Goal: Task Accomplishment & Management: Manage account settings

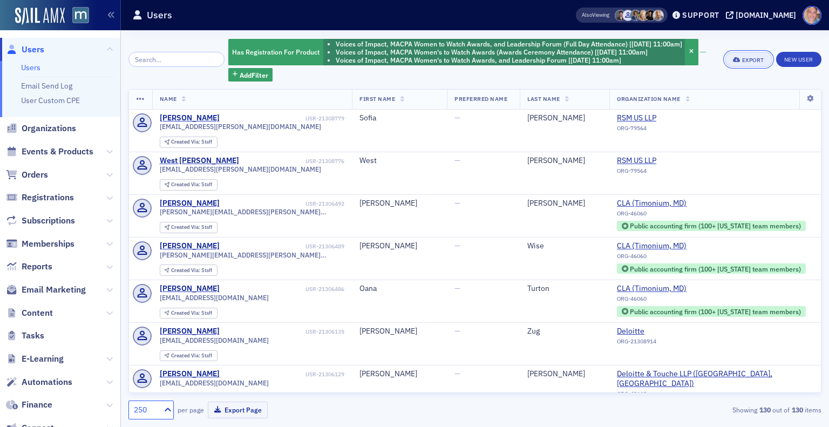
click at [753, 58] on div "Export" at bounding box center [753, 60] width 22 height 6
click at [801, 99] on icon at bounding box center [810, 99] width 22 height 6
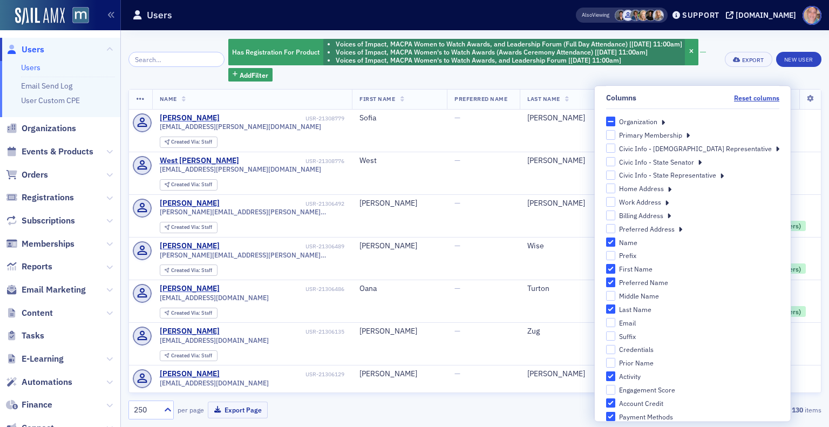
click at [665, 122] on icon at bounding box center [663, 122] width 4 height 10
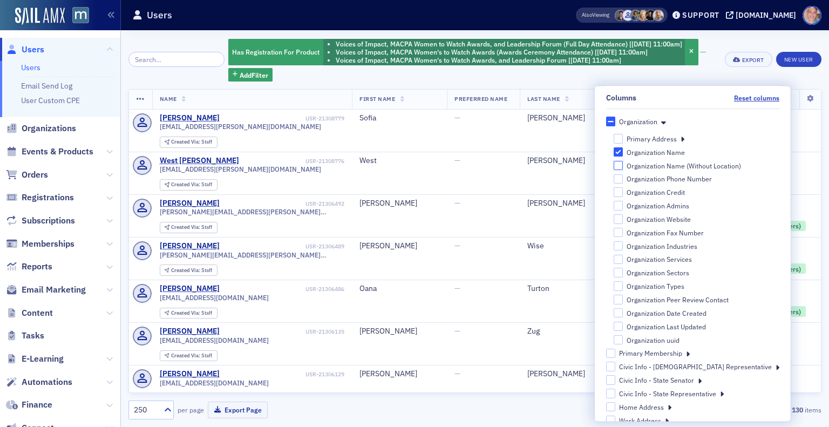
click at [623, 166] on input "Organization Name (Without Location)" at bounding box center [618, 166] width 10 height 10
checkbox input "true"
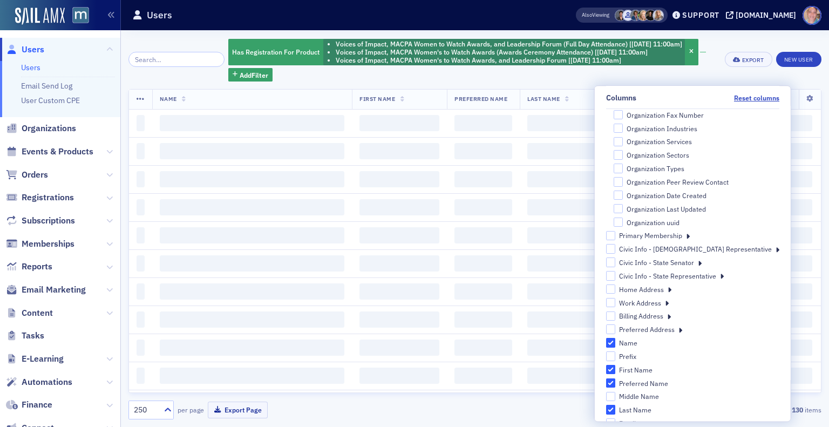
scroll to position [120, 0]
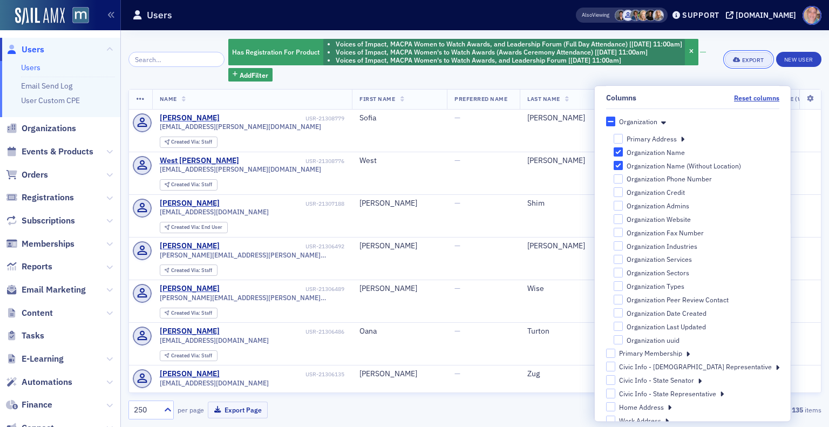
click at [743, 59] on div "Export" at bounding box center [753, 60] width 22 height 6
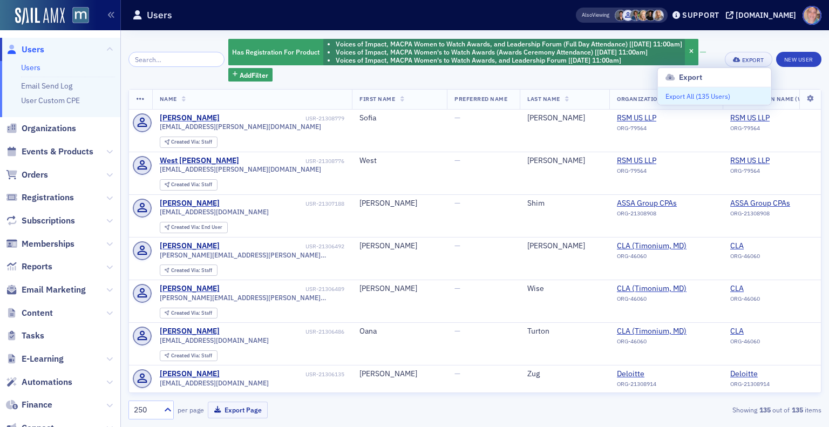
click at [720, 93] on button "Export All ( 135 Users )" at bounding box center [714, 95] width 113 height 17
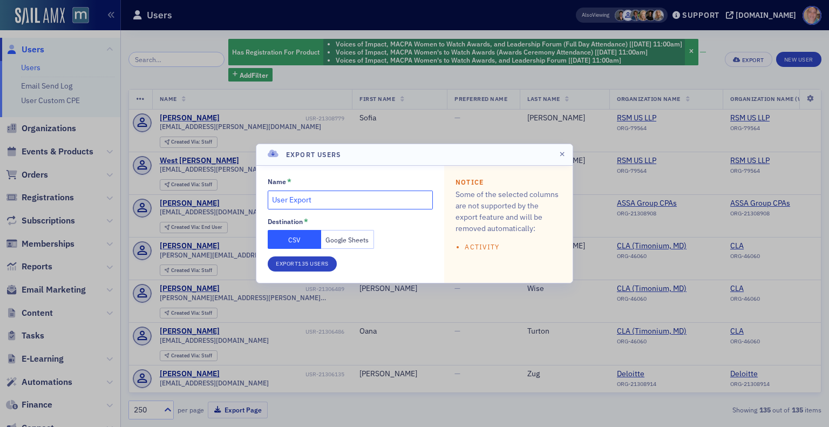
click at [326, 199] on input "User Export" at bounding box center [350, 200] width 165 height 19
click at [326, 199] on input "w" at bounding box center [350, 200] width 165 height 19
type input "w2w last min nametags"
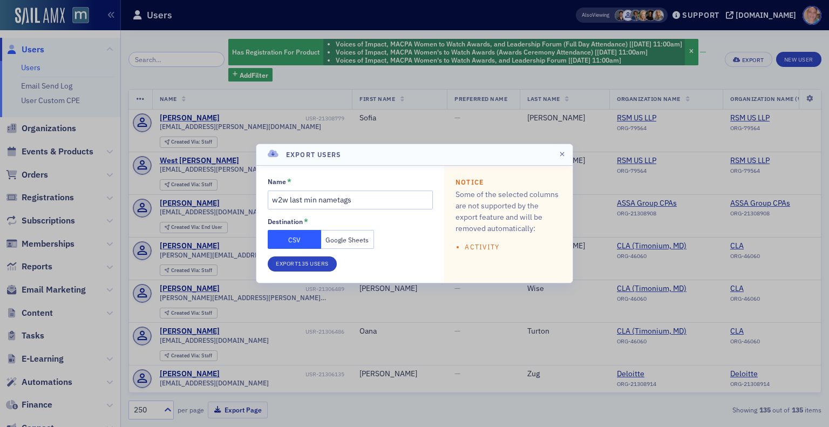
click at [354, 241] on button "Google Sheets" at bounding box center [347, 239] width 53 height 19
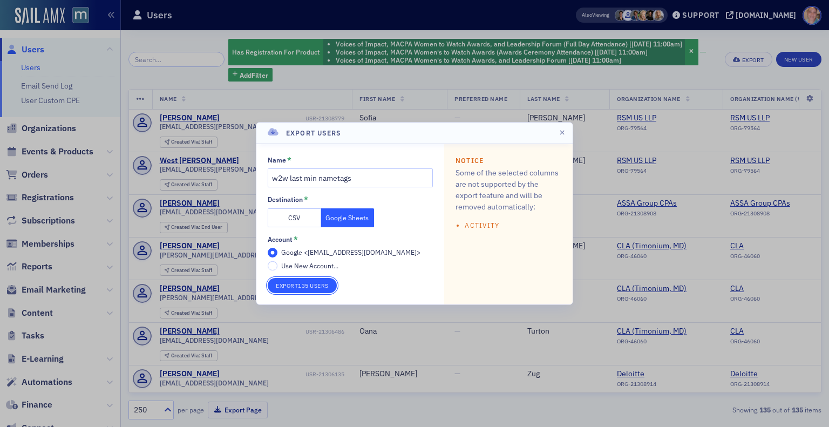
click at [309, 284] on button "Export 135 Users" at bounding box center [302, 285] width 69 height 15
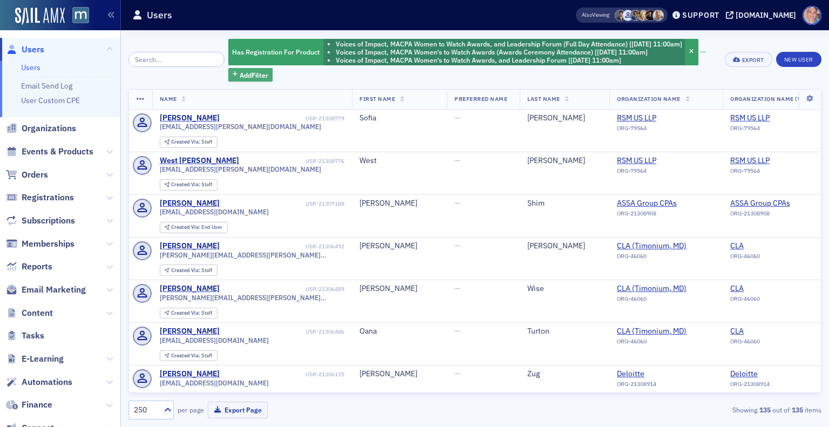
click at [250, 71] on span "Add Filter" at bounding box center [254, 75] width 29 height 10
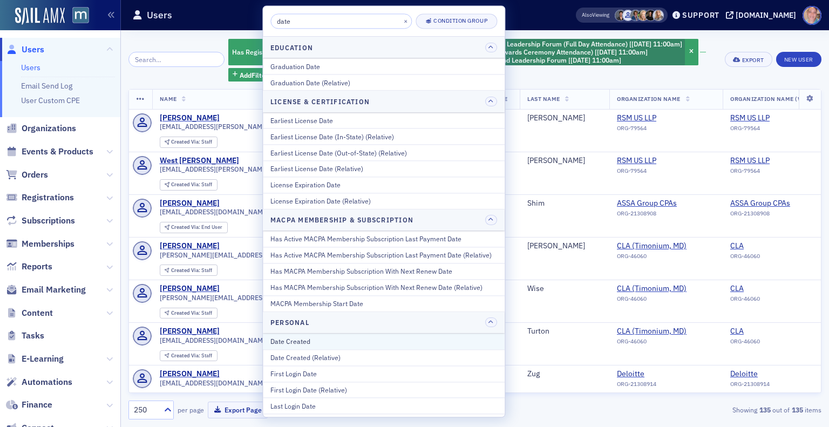
click at [315, 343] on div "Date Created" at bounding box center [383, 342] width 227 height 10
select select "8"
select select "2025"
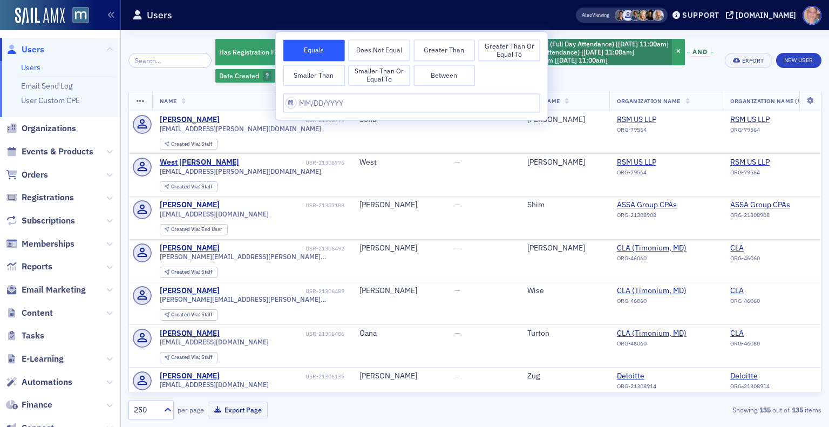
click at [451, 78] on button "Between" at bounding box center [445, 76] width 62 height 22
select select "8"
select select "2025"
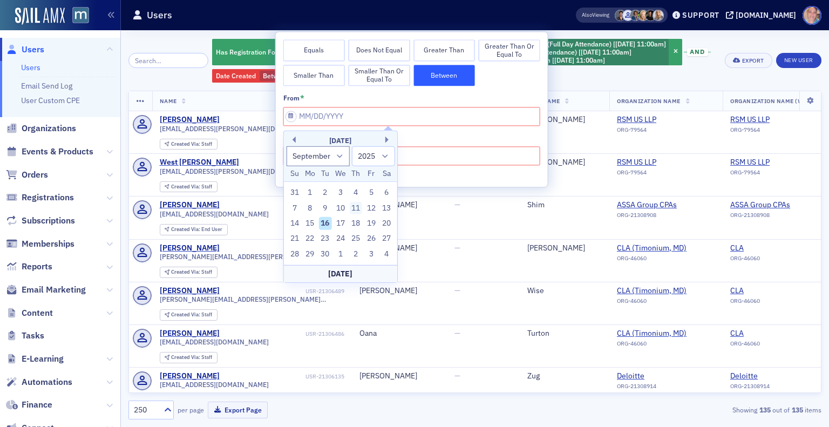
click at [357, 205] on div "11" at bounding box center [355, 207] width 13 height 13
type input "09/11/2025"
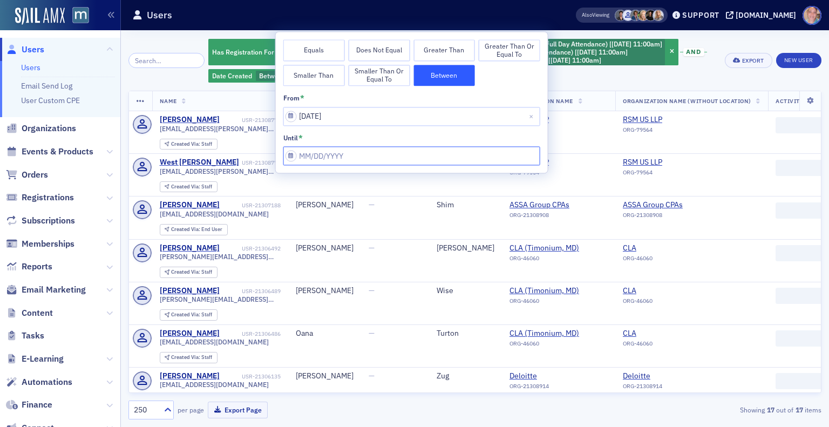
select select "8"
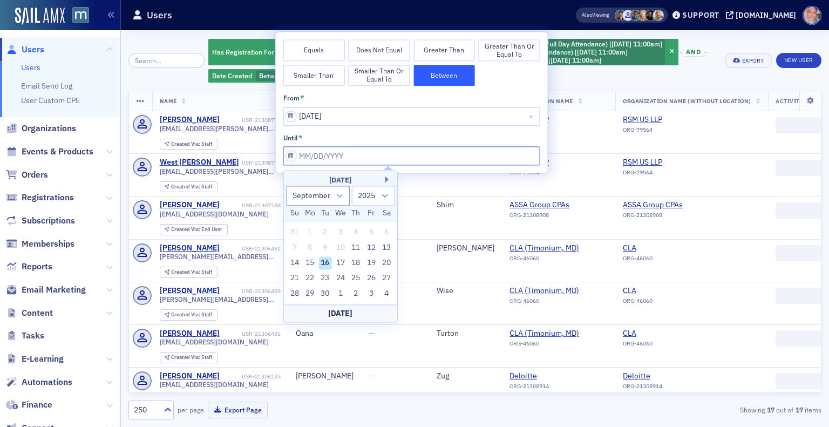
click at [329, 153] on input "from *" at bounding box center [411, 156] width 257 height 19
click at [323, 260] on div "16" at bounding box center [325, 262] width 13 height 13
type input "09/16/2025"
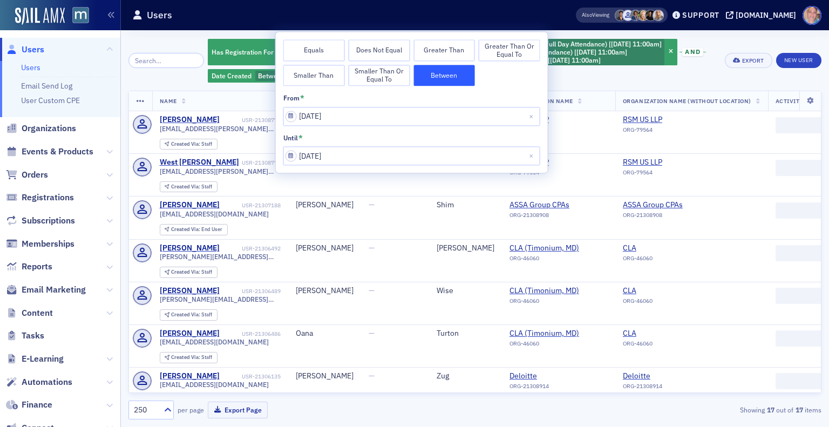
click at [574, 81] on div "Has Registration For Product Voices of Impact, MACPA Women to Watch Awards, and…" at bounding box center [463, 60] width 510 height 45
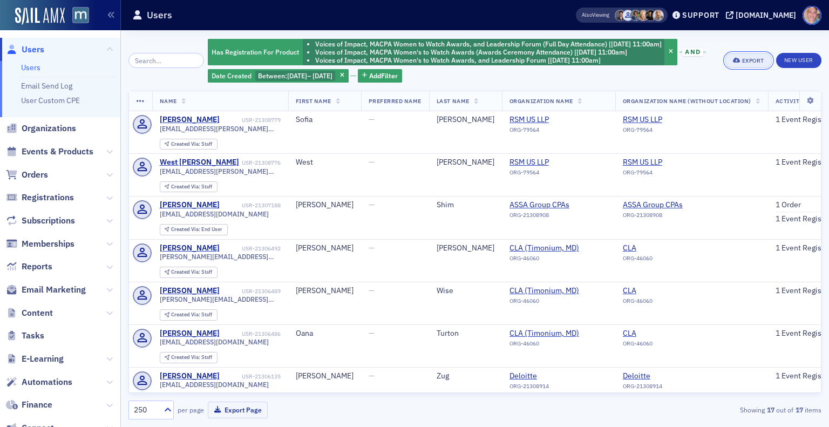
click at [742, 58] on div "Export" at bounding box center [753, 61] width 22 height 6
click at [719, 94] on button "Export All ( 17 Users )" at bounding box center [714, 96] width 113 height 17
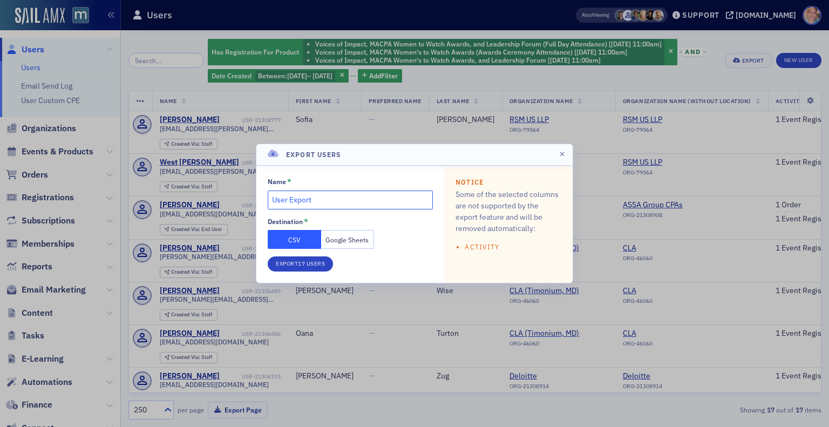
click at [326, 200] on input "User Export" at bounding box center [350, 200] width 165 height 19
type input "w2w last minute name tags"
click at [352, 238] on button "Google Sheets" at bounding box center [347, 239] width 53 height 19
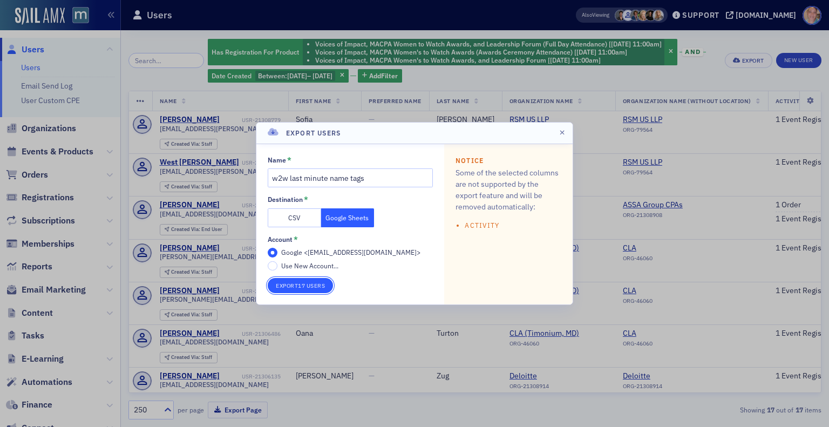
click at [316, 282] on button "Export 17 Users" at bounding box center [300, 285] width 65 height 15
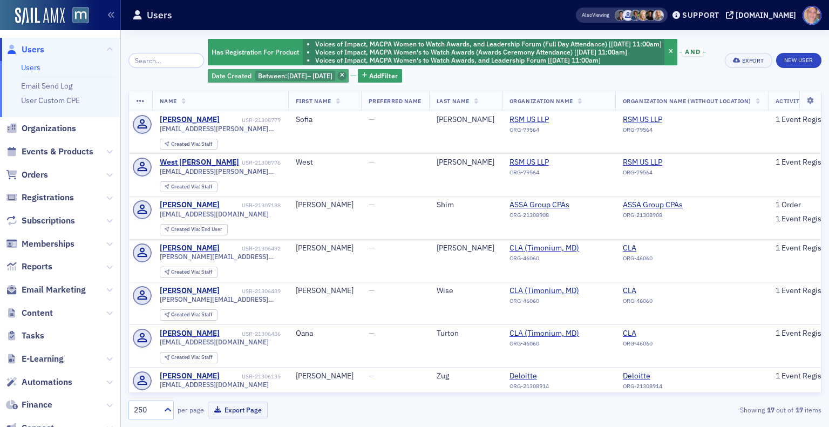
click at [344, 77] on icon "button" at bounding box center [342, 76] width 4 height 6
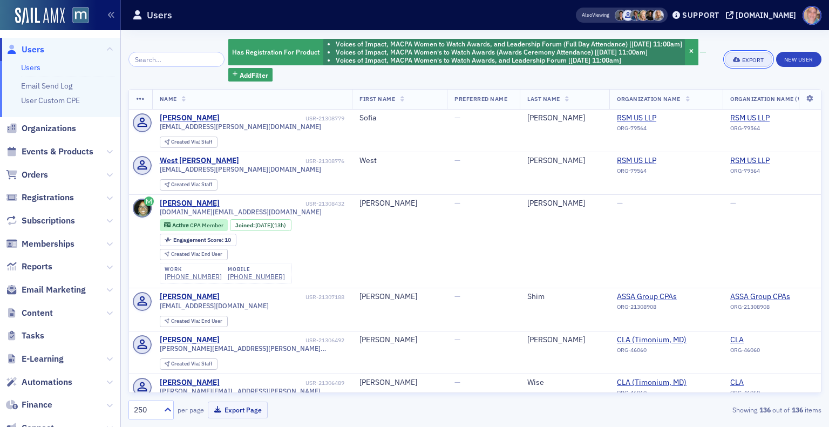
click at [751, 60] on div "Export" at bounding box center [753, 60] width 22 height 6
click at [726, 98] on button "Export All ( 136 Users )" at bounding box center [714, 95] width 113 height 17
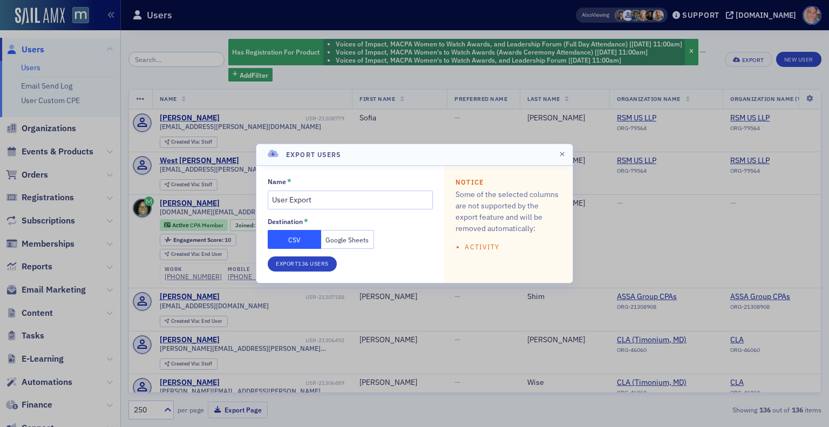
click at [318, 189] on div "Name * User Export" at bounding box center [350, 193] width 165 height 32
click at [314, 207] on input "User Export" at bounding box center [350, 200] width 165 height 19
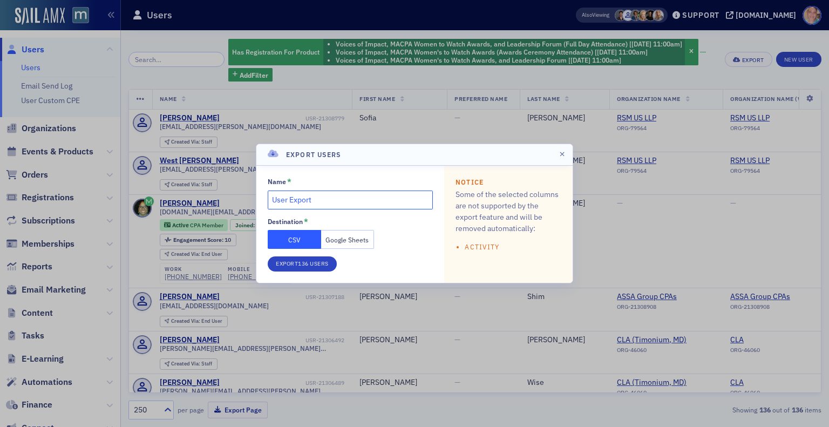
click at [314, 207] on input "User Export" at bounding box center [350, 200] width 165 height 19
type input "Women to Watch 2025"
click at [348, 243] on button "Google Sheets" at bounding box center [347, 239] width 53 height 19
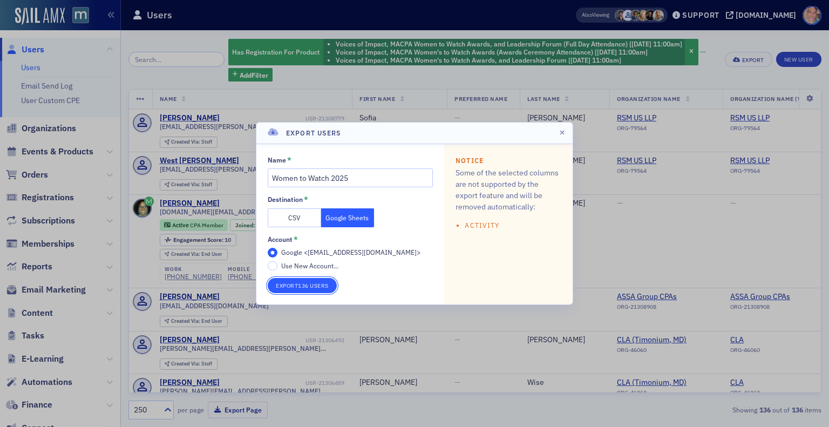
click at [297, 286] on button "Export 136 Users" at bounding box center [302, 285] width 69 height 15
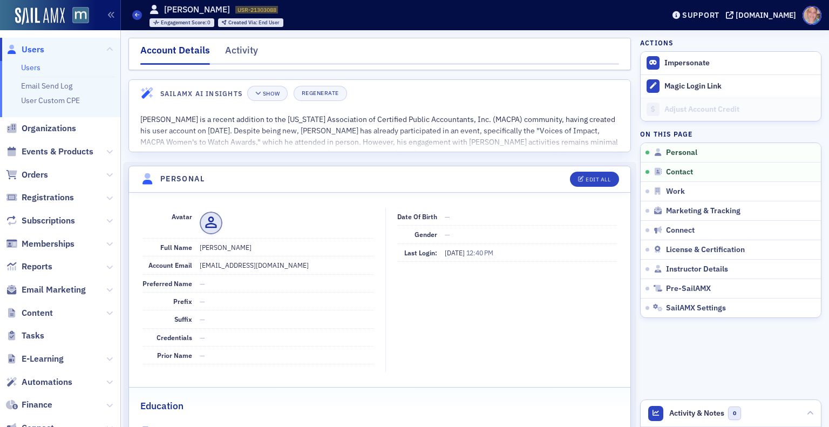
scroll to position [125, 0]
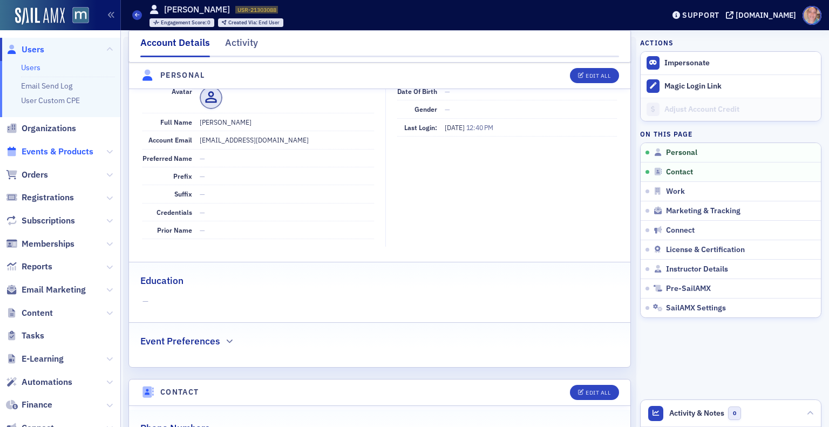
click at [41, 153] on span "Events & Products" at bounding box center [58, 152] width 72 height 12
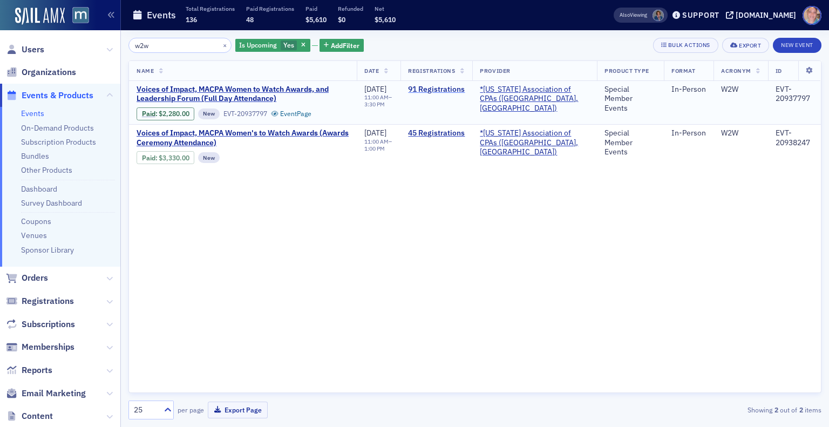
type input "w2w"
click at [450, 91] on link "91 Registrations" at bounding box center [436, 90] width 57 height 10
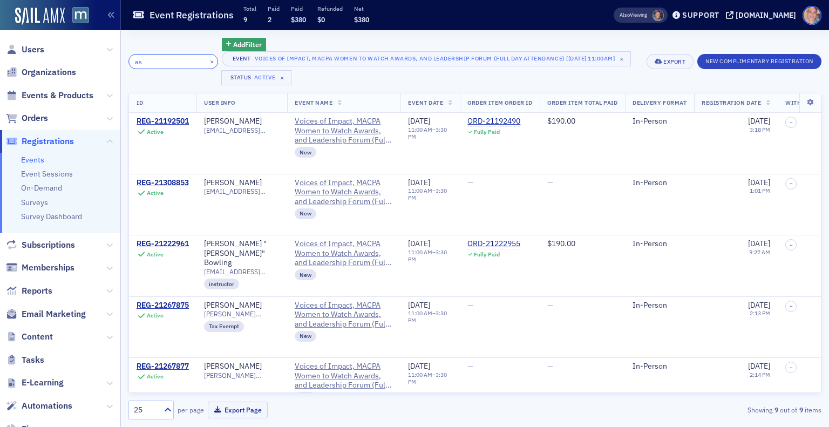
type input "a"
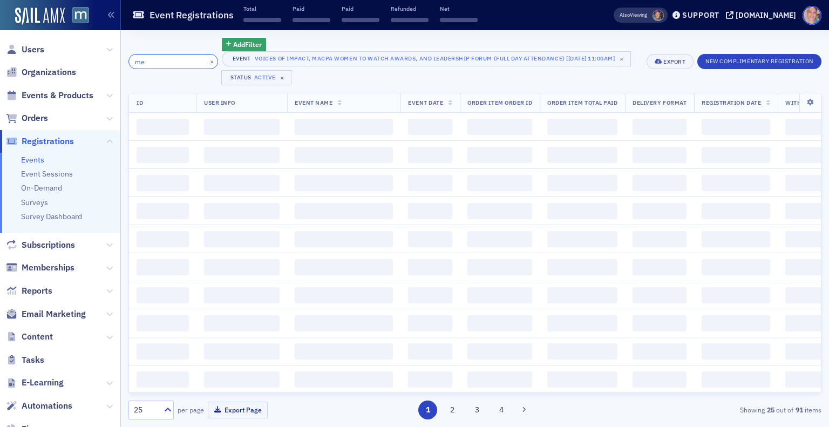
type input "m"
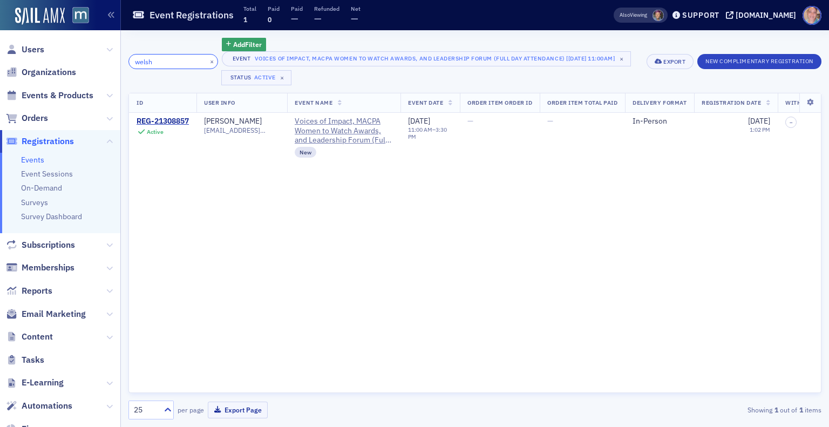
click at [137, 58] on input "welsh" at bounding box center [173, 61] width 90 height 15
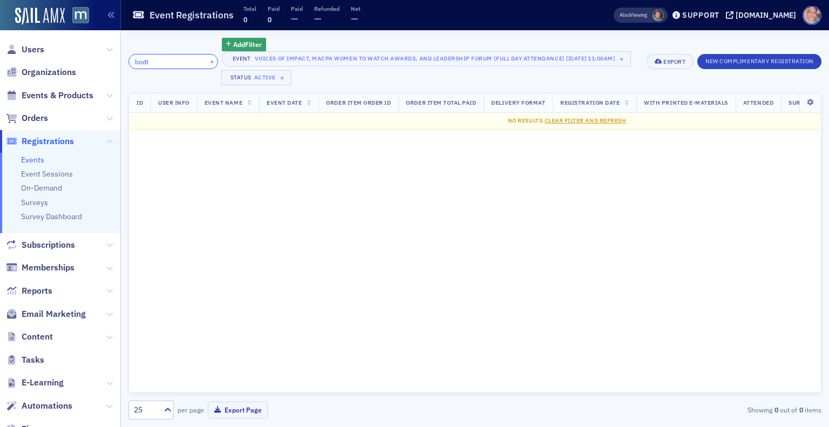
type input "bodt"
click at [207, 63] on button "×" at bounding box center [212, 61] width 10 height 10
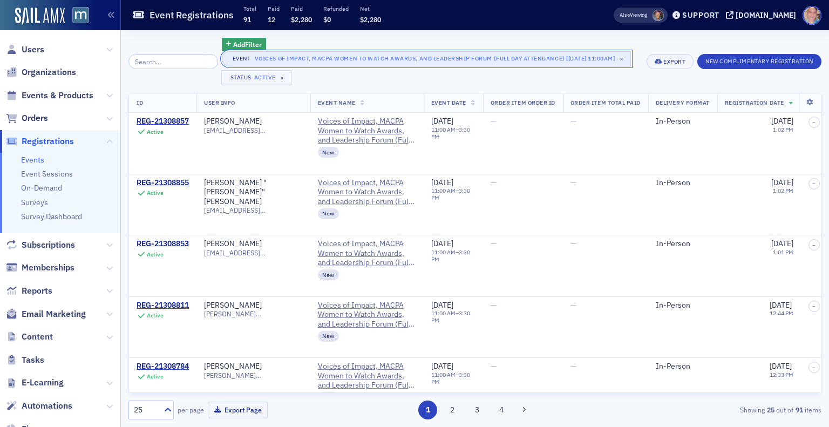
click at [544, 60] on div "Voices of Impact, MACPA Women to Watch Awards, and Leadership Forum (Full Day A…" at bounding box center [435, 58] width 361 height 11
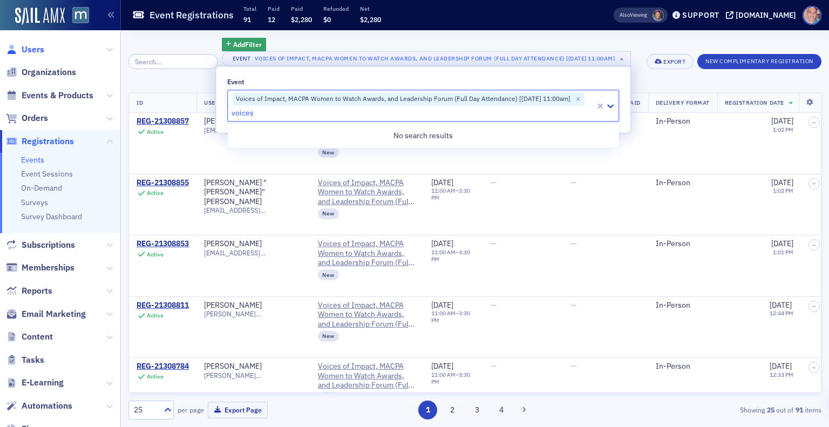
type input "voices"
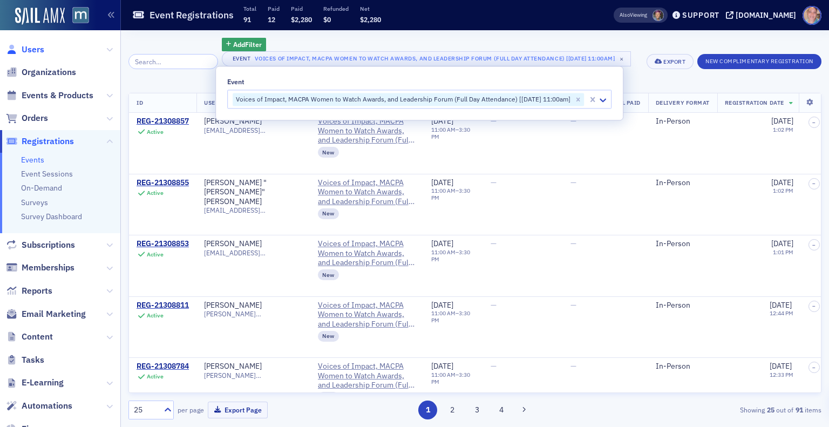
click at [41, 51] on span "Users" at bounding box center [33, 50] width 23 height 12
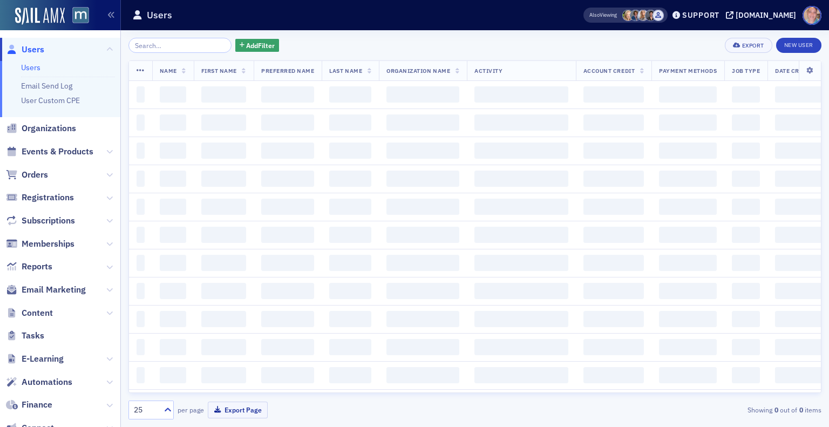
click at [41, 51] on span "Users" at bounding box center [33, 50] width 23 height 12
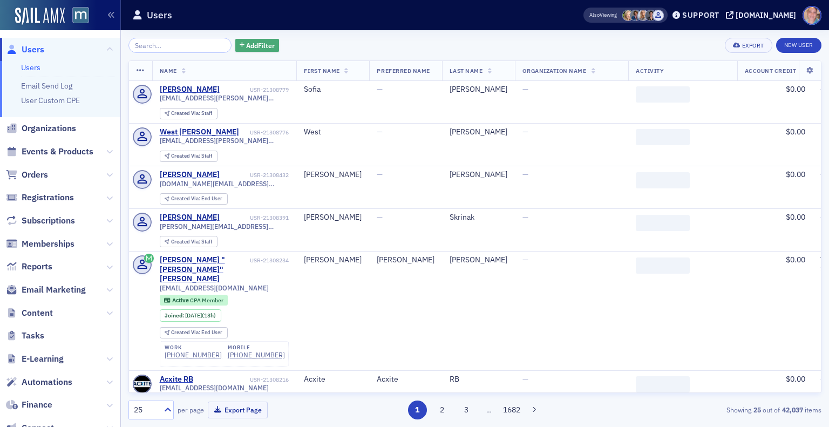
click at [254, 39] on button "Add Filter" at bounding box center [257, 45] width 44 height 13
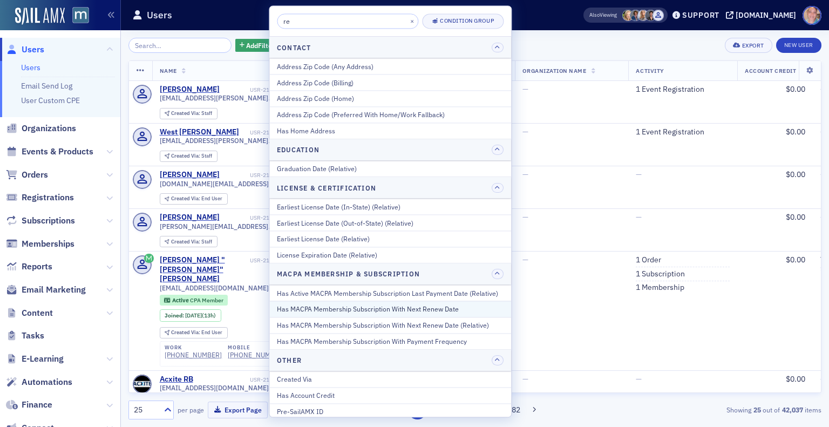
scroll to position [397, 0]
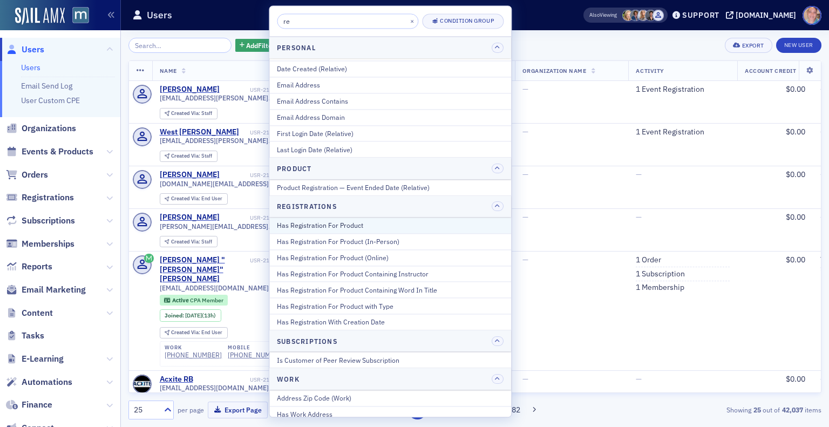
type input "re"
click at [348, 222] on div "Has Registration For Product" at bounding box center [390, 226] width 227 height 10
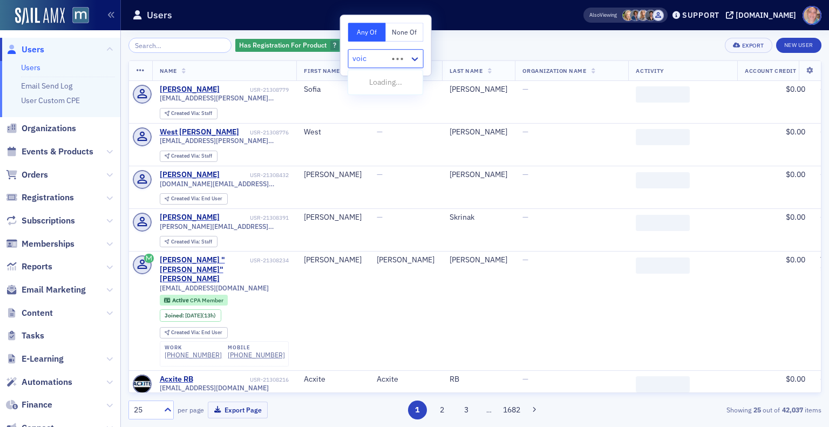
type input "voice"
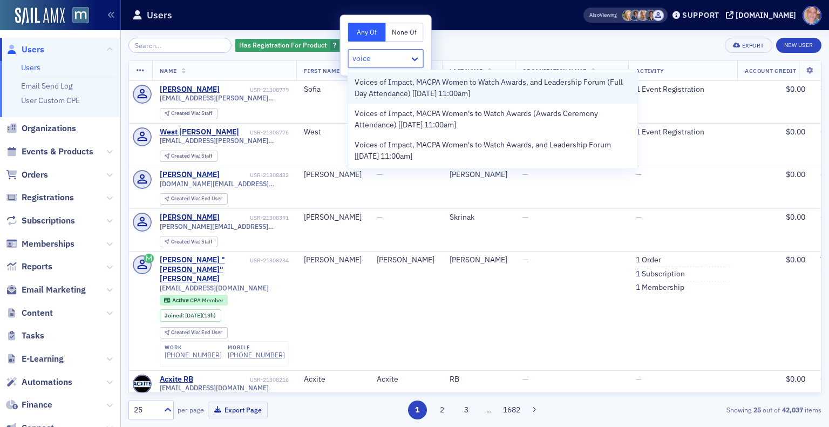
click at [448, 98] on span "Voices of Impact, MACPA Women to Watch Awards, and Leadership Forum (Full Day A…" at bounding box center [493, 88] width 276 height 23
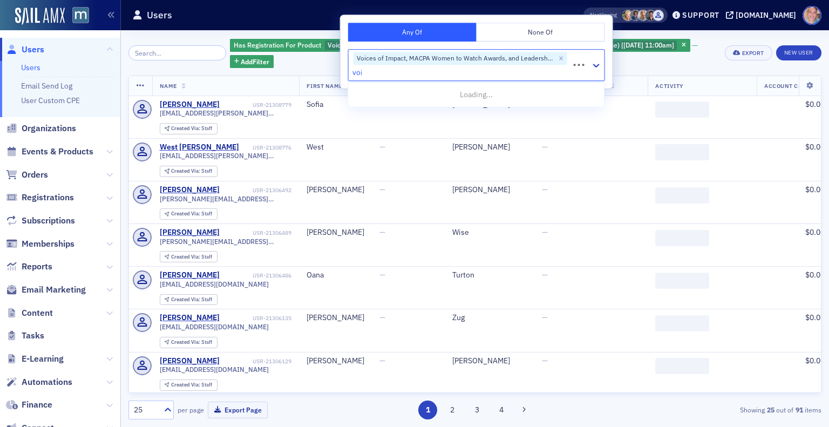
type input "voic"
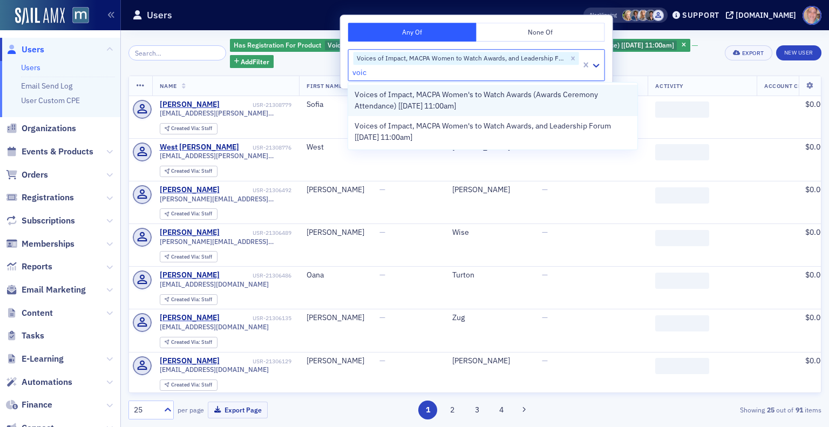
click at [406, 113] on div "Voices of Impact, MACPA Women's to Watch Awards (Awards Ceremony Attendance) [[…" at bounding box center [492, 100] width 289 height 31
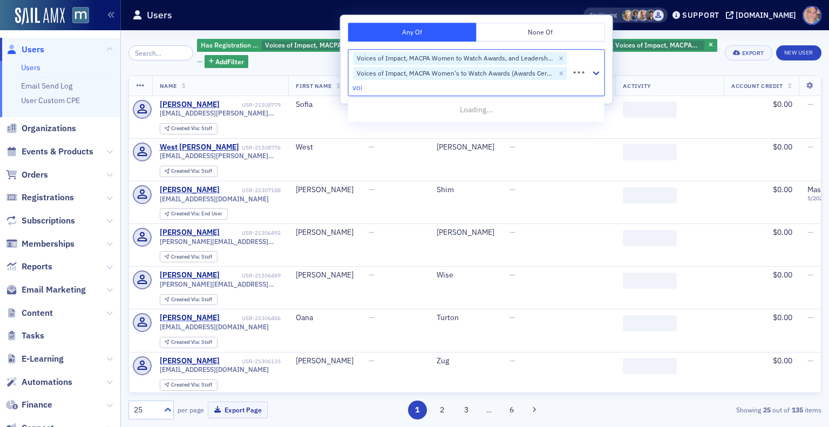
type input "voic"
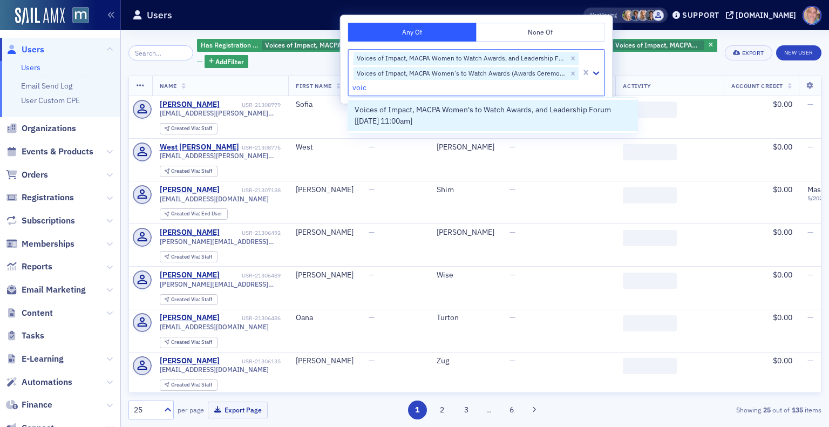
click at [406, 113] on span "Voices of Impact, MACPA Women's to Watch Awards, and Leadership Forum [[DATE] 1…" at bounding box center [493, 115] width 276 height 23
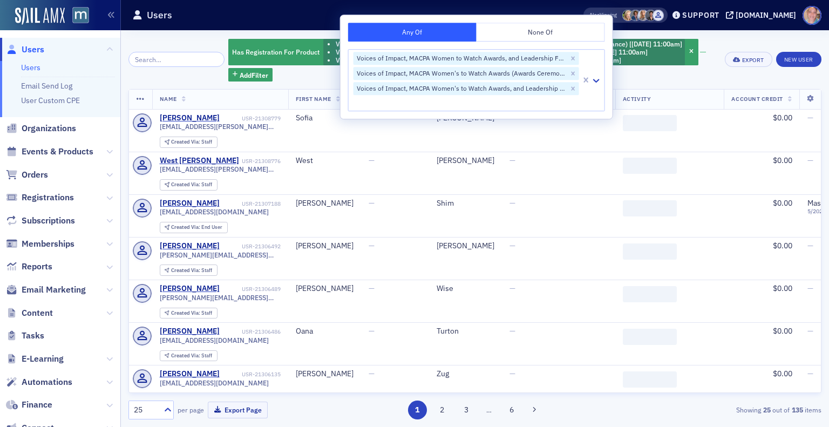
click at [663, 80] on div "Has Registration For Product Voices of Impact, MACPA Women to Watch Awards, and…" at bounding box center [472, 60] width 489 height 44
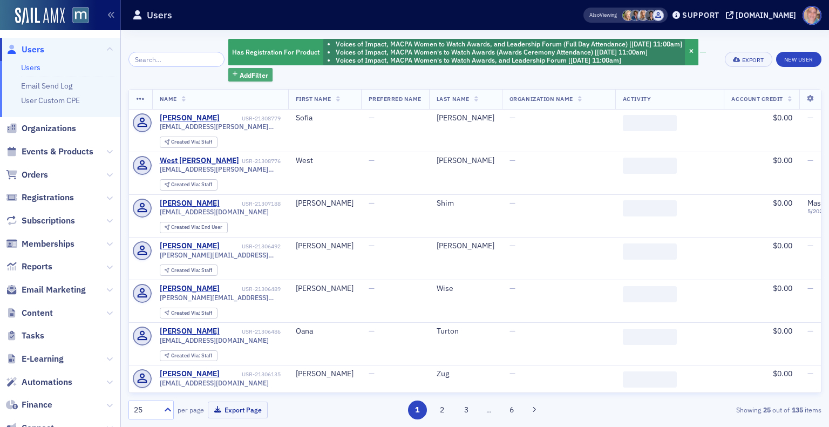
click at [253, 73] on span "Add Filter" at bounding box center [254, 75] width 29 height 10
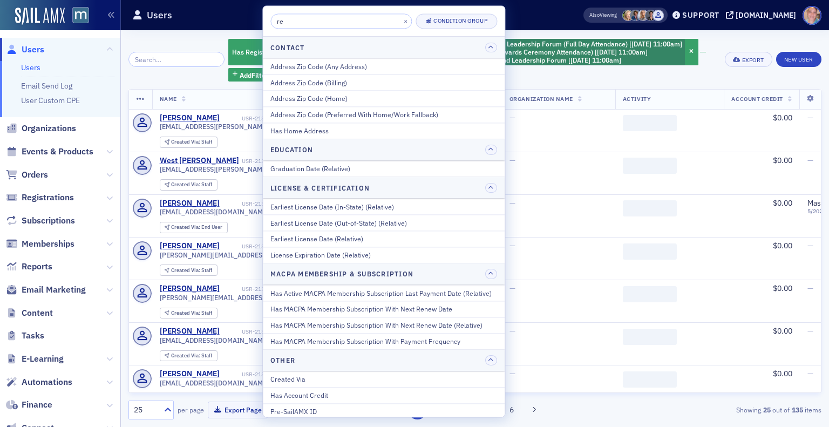
click at [309, 18] on input "re" at bounding box center [340, 20] width 141 height 15
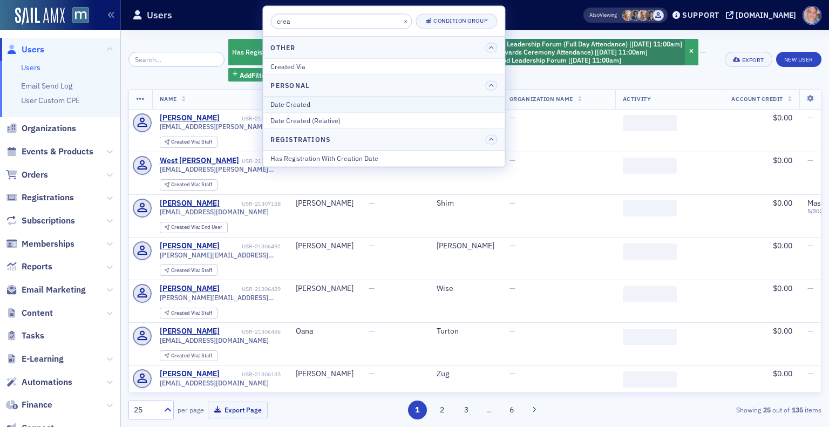
type input "crea"
click at [313, 107] on div "Date Created" at bounding box center [383, 104] width 227 height 10
select select "8"
select select "2025"
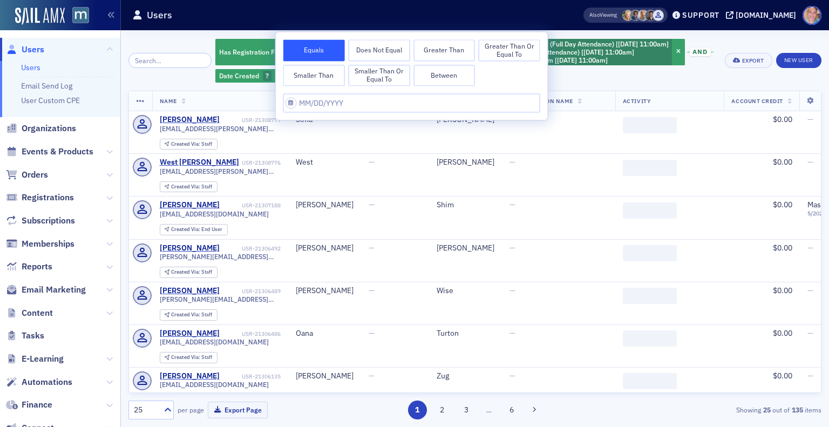
click at [446, 76] on button "Between" at bounding box center [445, 76] width 62 height 22
select select "8"
select select "2025"
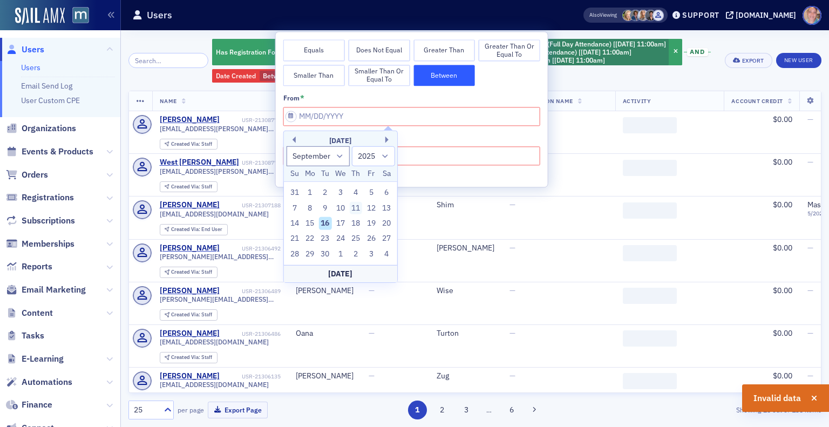
click at [357, 206] on div "11" at bounding box center [355, 207] width 13 height 13
type input "09/11/2025"
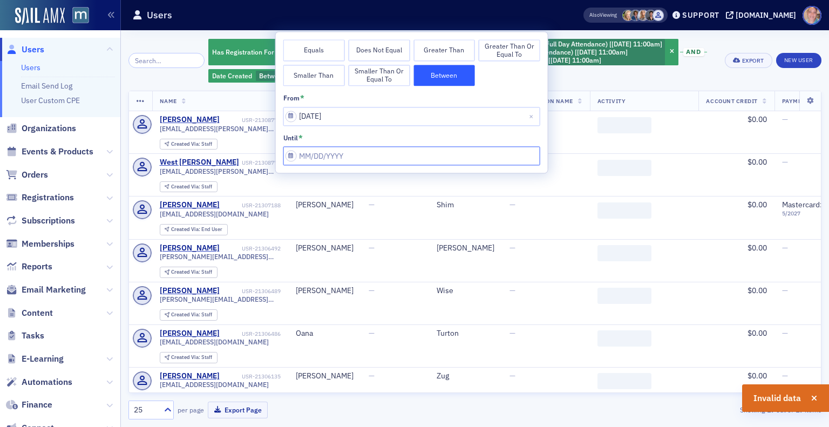
click at [380, 157] on input "from *" at bounding box center [411, 156] width 257 height 19
select select "8"
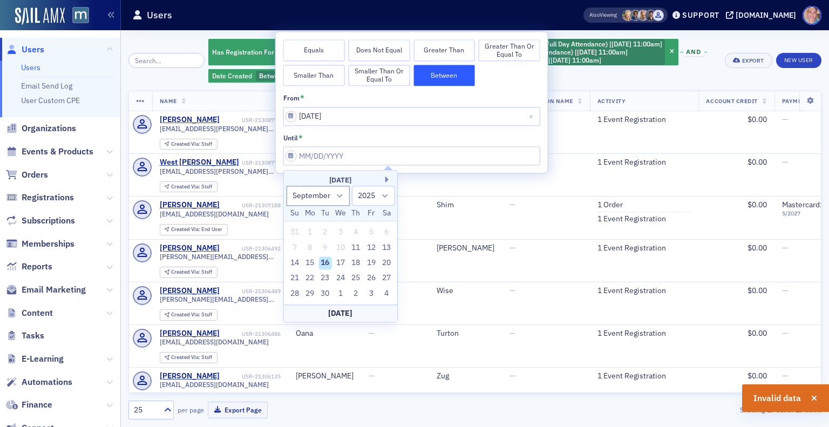
click at [344, 315] on div "Today" at bounding box center [340, 312] width 113 height 17
type input "09/16/2025"
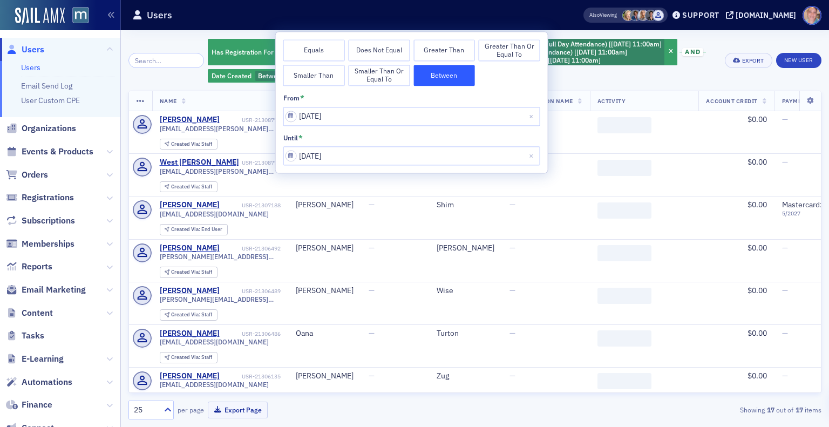
click at [669, 82] on div "Has Registration For Product Voices of Impact, MACPA Women to Watch Awards, and…" at bounding box center [463, 60] width 510 height 45
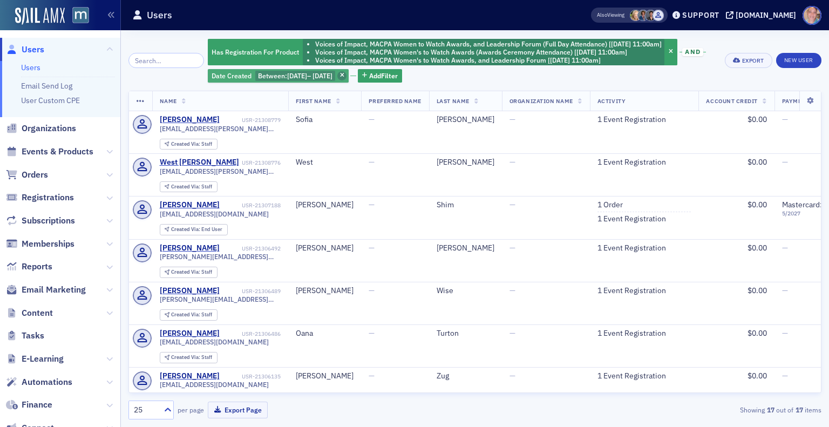
click at [347, 73] on span "button" at bounding box center [342, 76] width 10 height 10
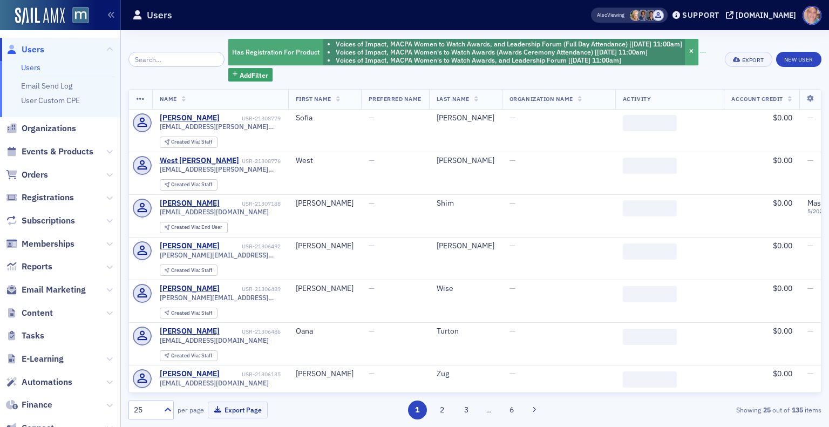
click at [639, 45] on li "Voices of Impact, MACPA Women to Watch Awards, and Leadership Forum (Full Day A…" at bounding box center [509, 44] width 347 height 8
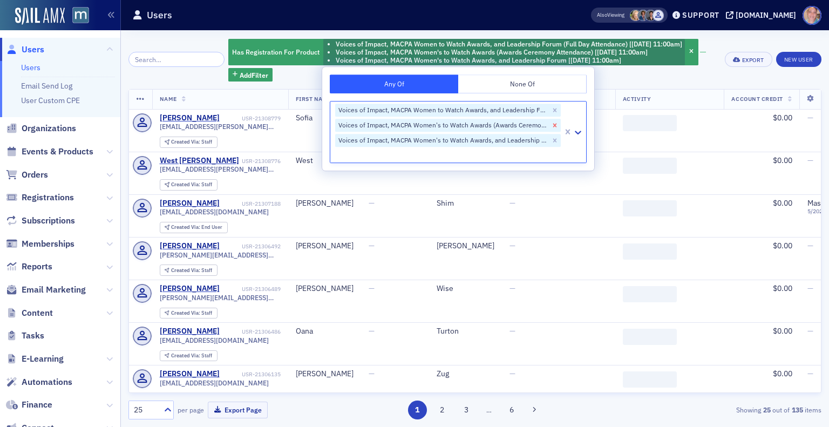
click at [558, 122] on icon "Remove Voices of Impact, MACPA Women's to Watch Awards (Awards Ceremony Attenda…" at bounding box center [555, 125] width 8 height 8
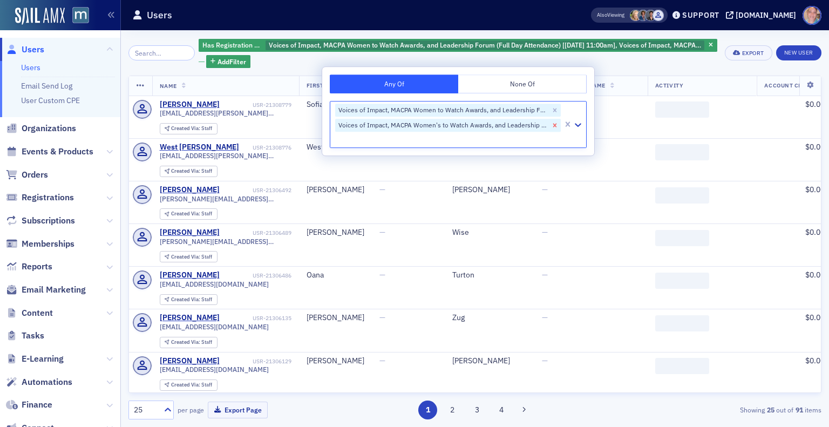
click at [556, 124] on icon "Remove Voices of Impact, MACPA Women's to Watch Awards, and Leadership Forum [9…" at bounding box center [555, 125] width 4 height 4
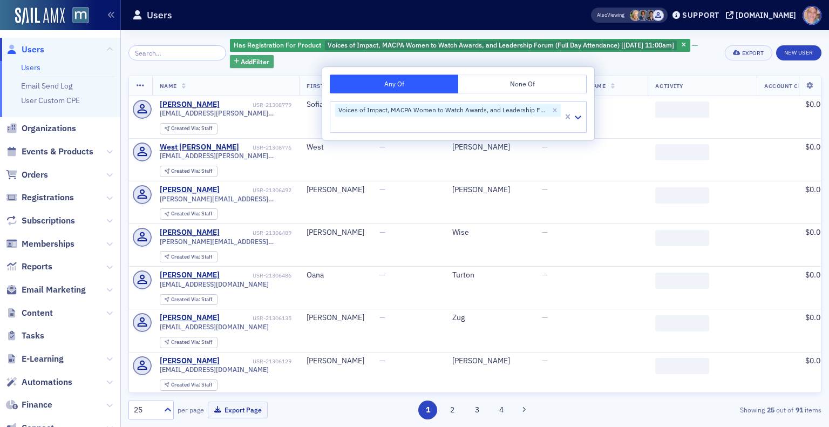
click at [250, 57] on span "Add Filter" at bounding box center [255, 62] width 29 height 10
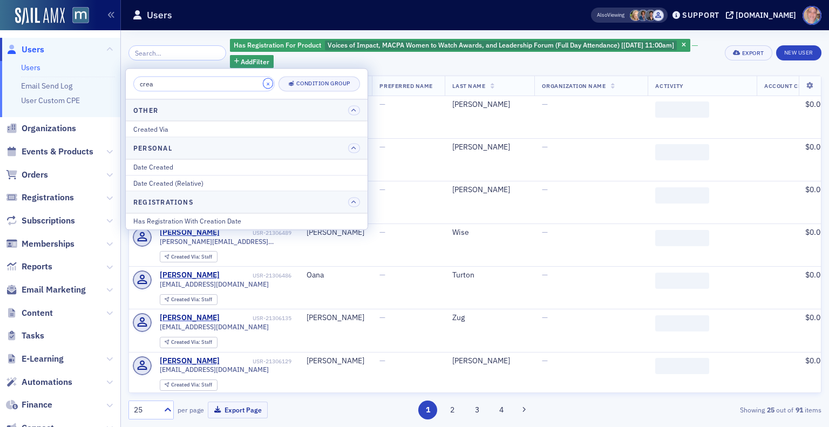
click at [263, 84] on button "×" at bounding box center [268, 84] width 10 height 10
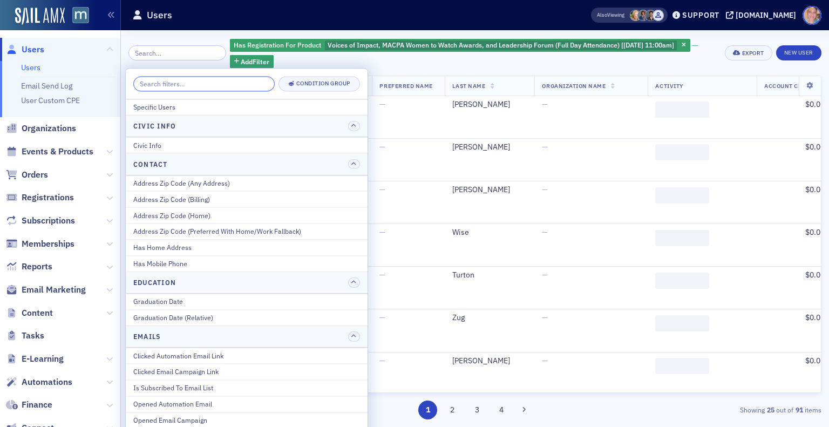
click at [239, 85] on input "search" at bounding box center [203, 83] width 141 height 15
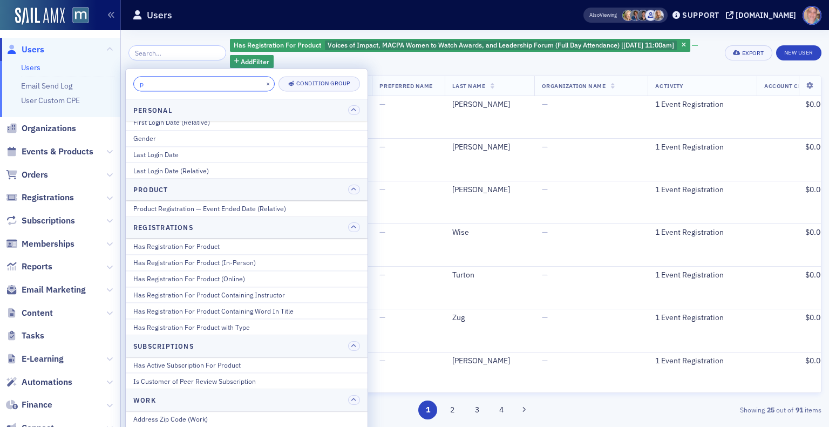
scroll to position [841, 0]
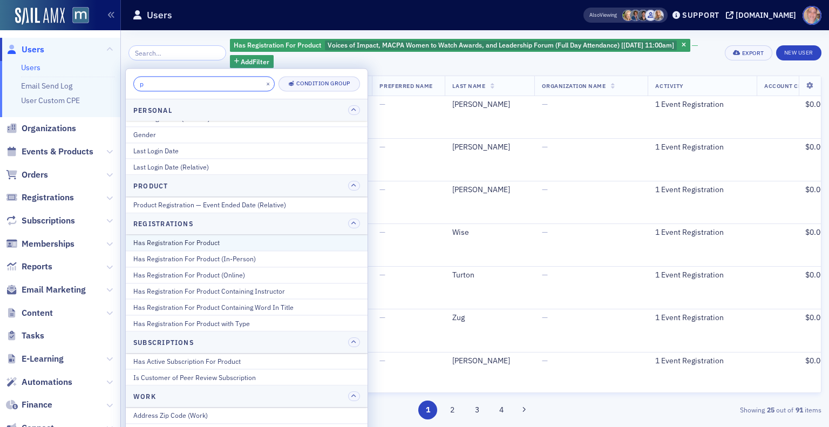
type input "p"
click at [229, 238] on div "Has Registration For Product" at bounding box center [246, 243] width 227 height 10
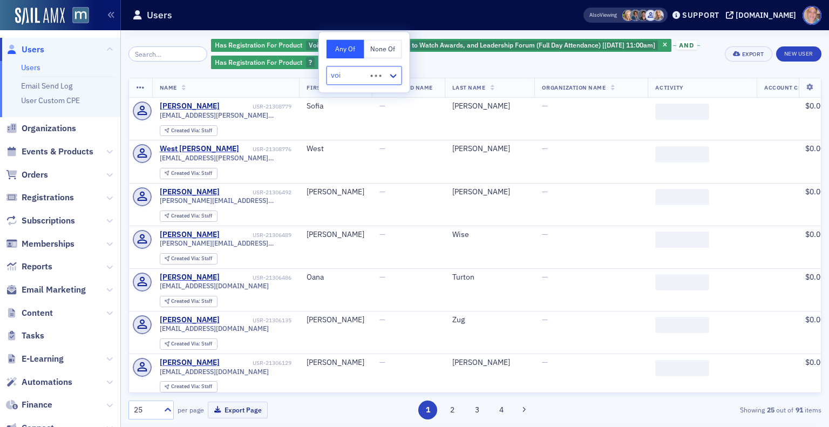
type input "voic"
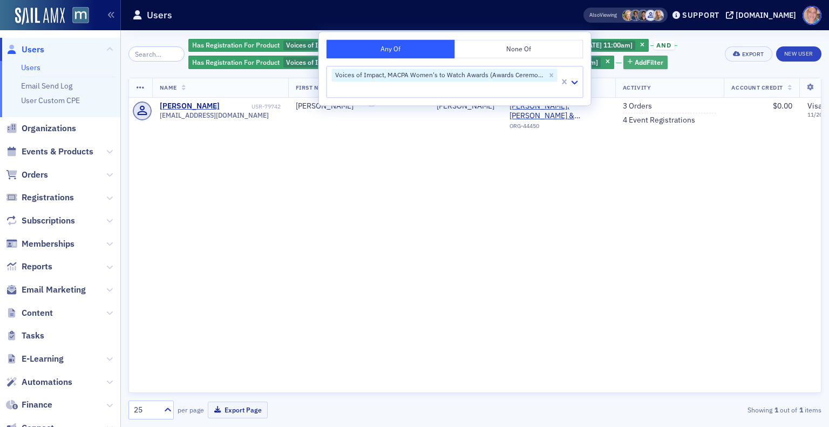
click at [663, 63] on span "Add Filter" at bounding box center [649, 62] width 29 height 10
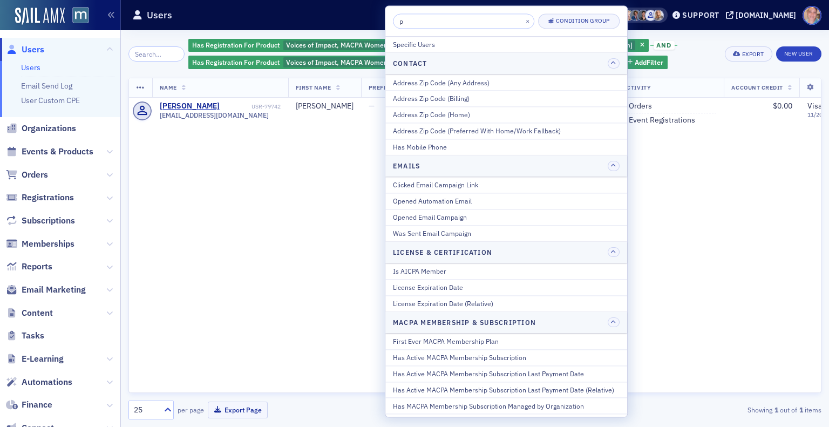
click at [683, 55] on div "Has Registration For Product Voices of Impact, MACPA Women to Watch Awards, and…" at bounding box center [453, 54] width 530 height 32
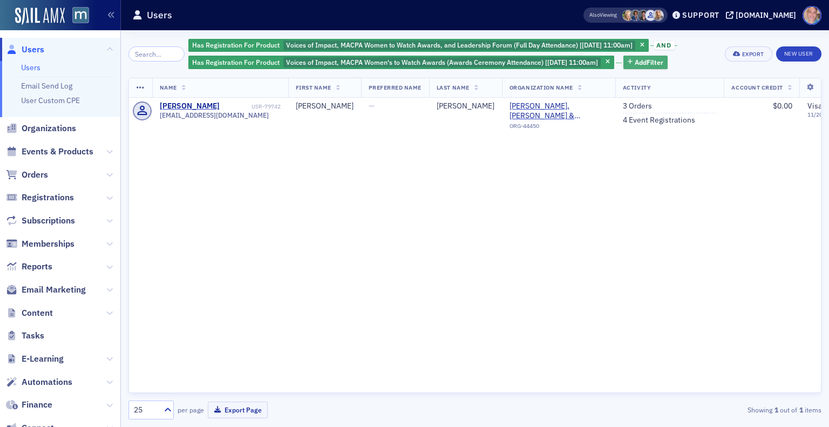
click at [657, 60] on span "Add Filter" at bounding box center [649, 62] width 29 height 10
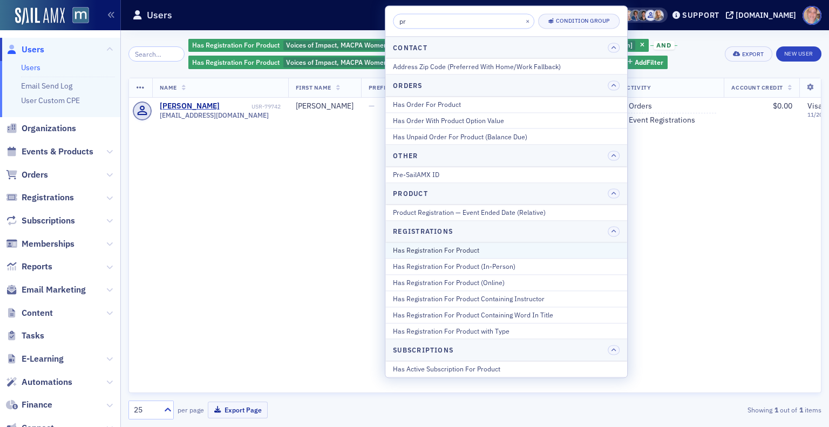
type input "pr"
click at [471, 246] on div "Has Registration For Product" at bounding box center [506, 251] width 227 height 10
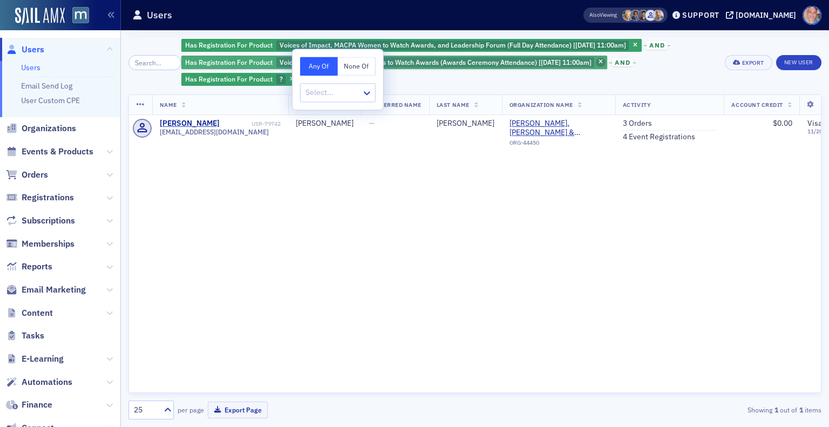
click at [603, 63] on icon "button" at bounding box center [601, 62] width 4 height 6
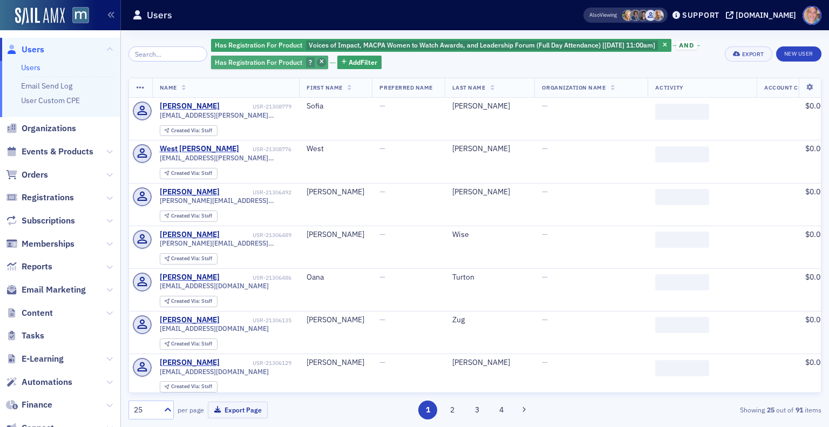
click at [320, 62] on icon "button" at bounding box center [322, 62] width 4 height 6
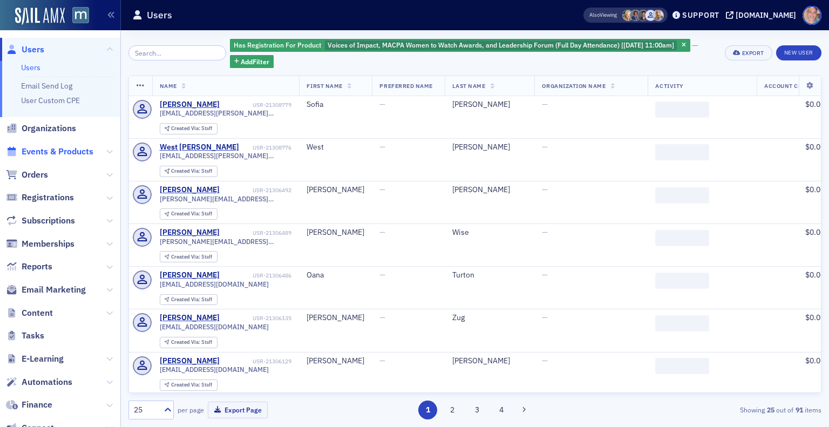
click at [66, 154] on span "Events & Products" at bounding box center [58, 152] width 72 height 12
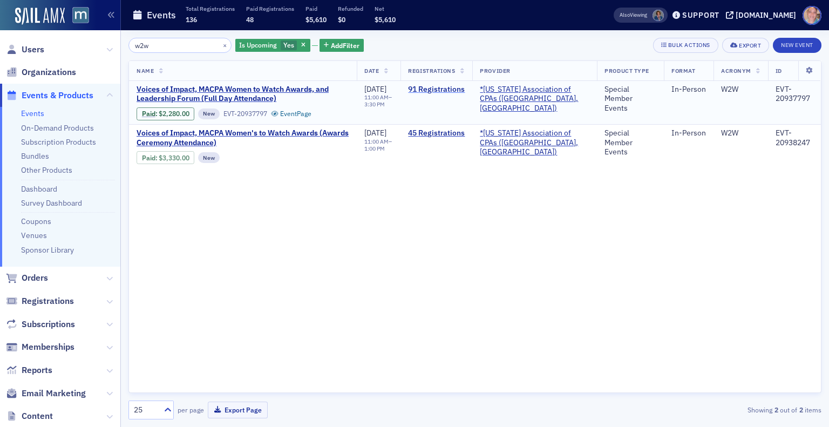
click at [458, 88] on link "91 Registrations" at bounding box center [436, 90] width 57 height 10
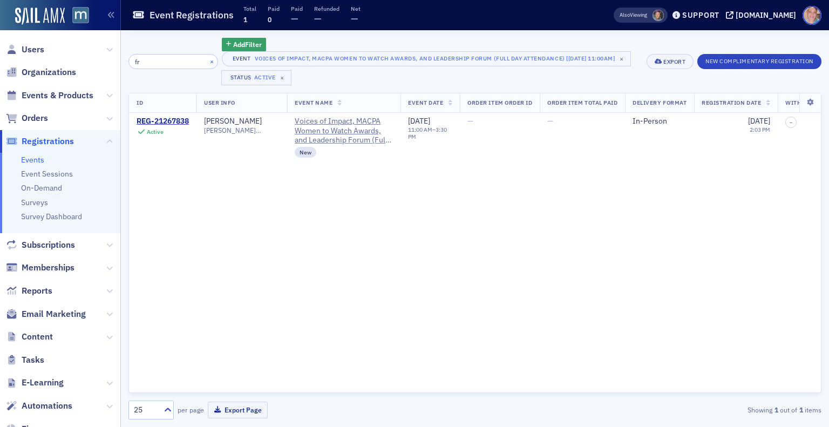
type input "fr"
click at [207, 64] on button "×" at bounding box center [212, 61] width 10 height 10
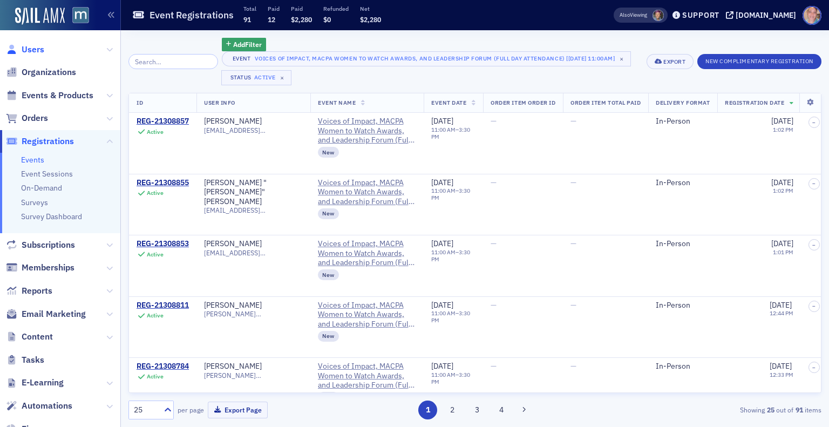
click at [36, 47] on span "Users" at bounding box center [33, 50] width 23 height 12
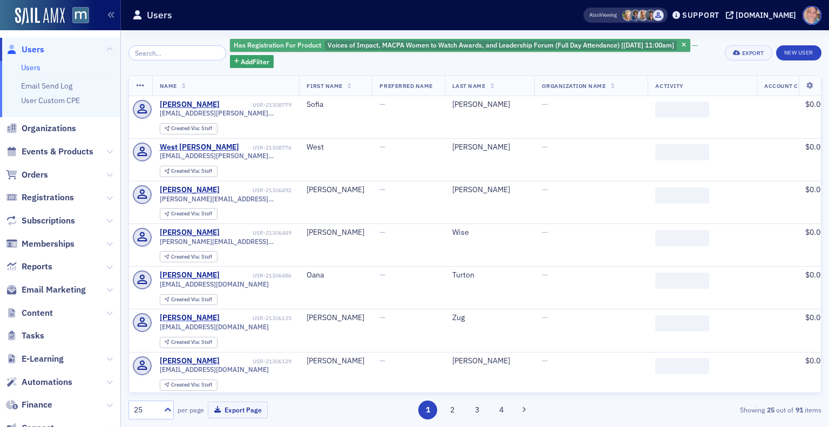
click at [603, 46] on span "Voices of Impact, MACPA Women to Watch Awards, and Leadership Forum (Full Day A…" at bounding box center [501, 44] width 347 height 9
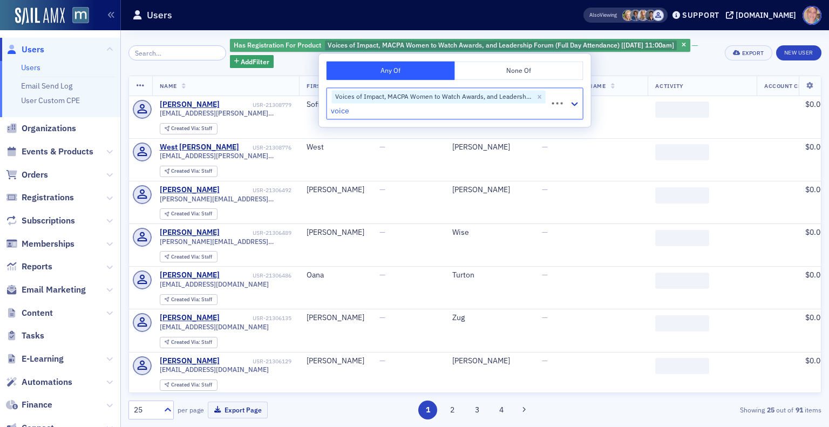
type input "voices"
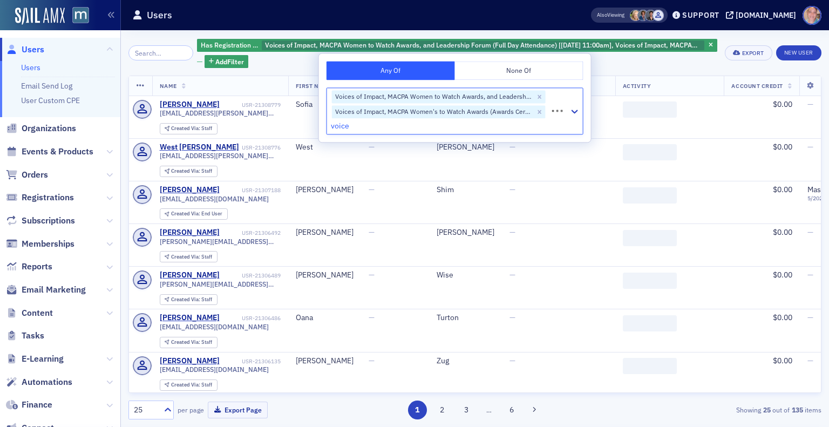
type input "voices"
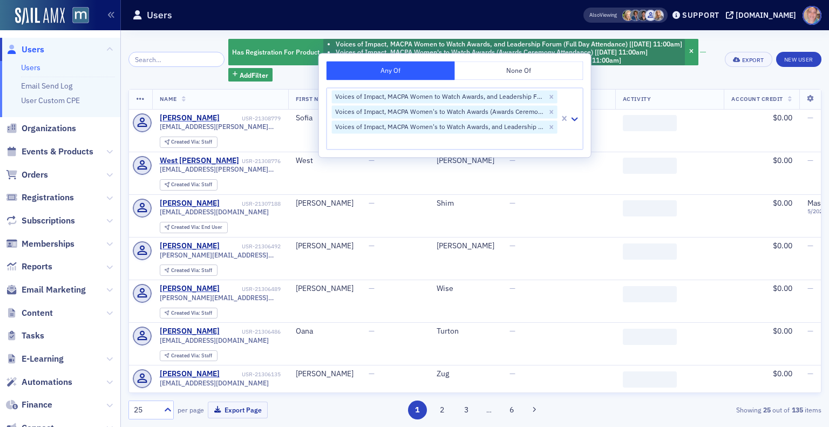
click at [625, 78] on div "Has Registration For Product Voices of Impact, MACPA Women to Watch Awards, and…" at bounding box center [472, 60] width 489 height 44
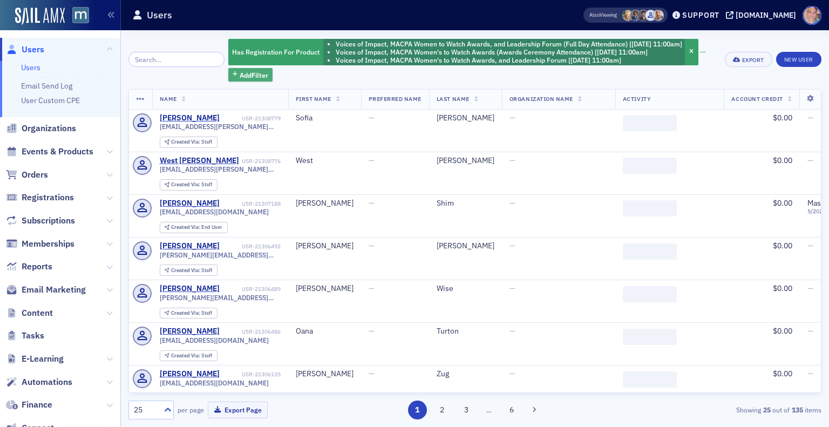
click at [241, 70] on span "Add Filter" at bounding box center [254, 75] width 29 height 10
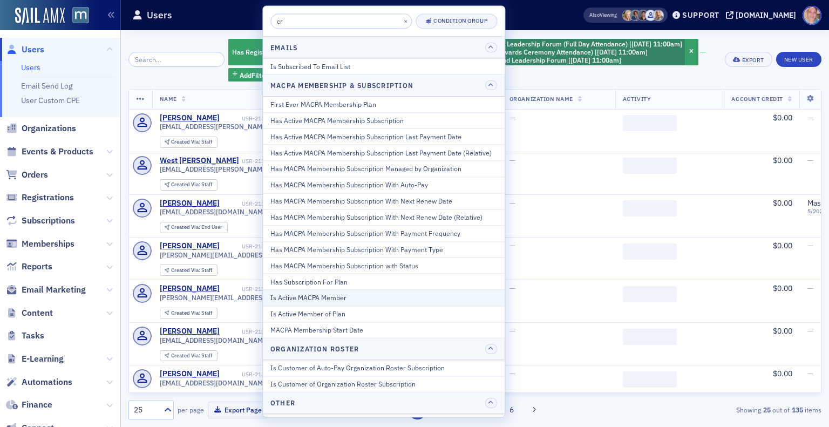
scroll to position [172, 0]
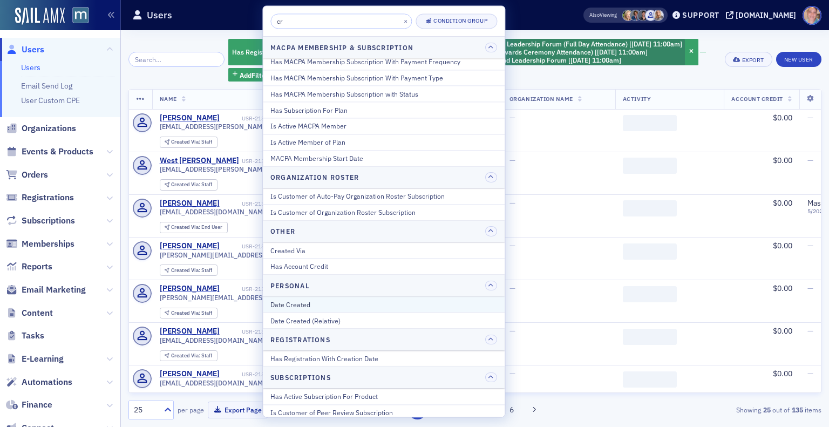
type input "cr"
click at [314, 301] on div "Date Created" at bounding box center [383, 305] width 227 height 10
select select "8"
select select "2025"
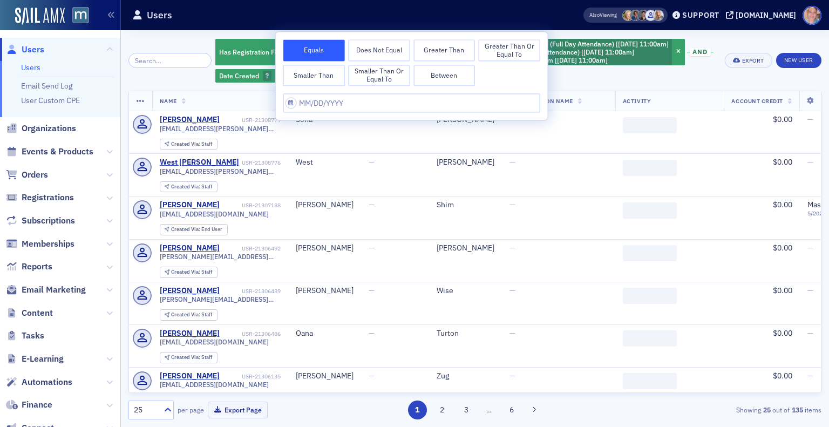
click at [457, 75] on button "Between" at bounding box center [445, 76] width 62 height 22
select select "8"
select select "2025"
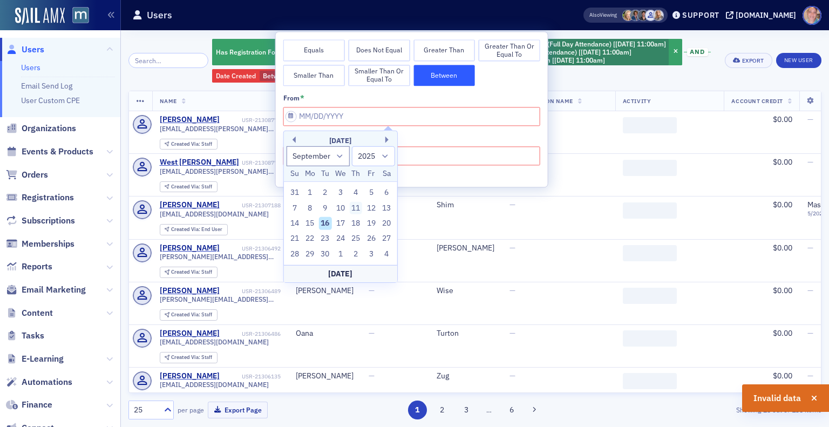
click at [357, 207] on div "11" at bounding box center [355, 207] width 13 height 13
type input "09/11/2025"
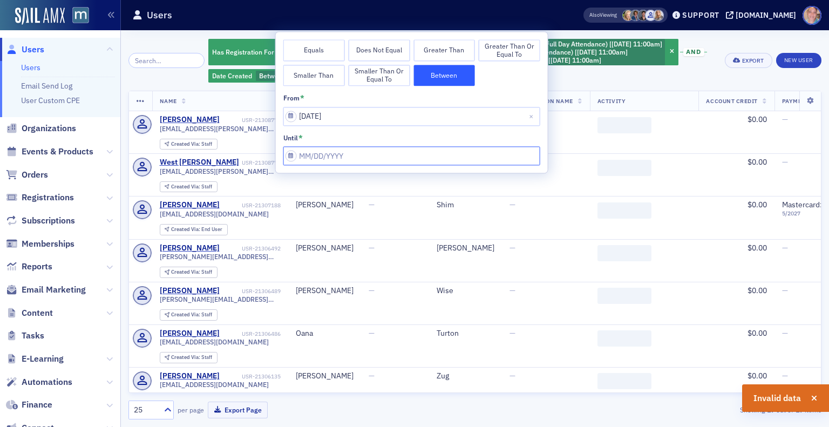
select select "8"
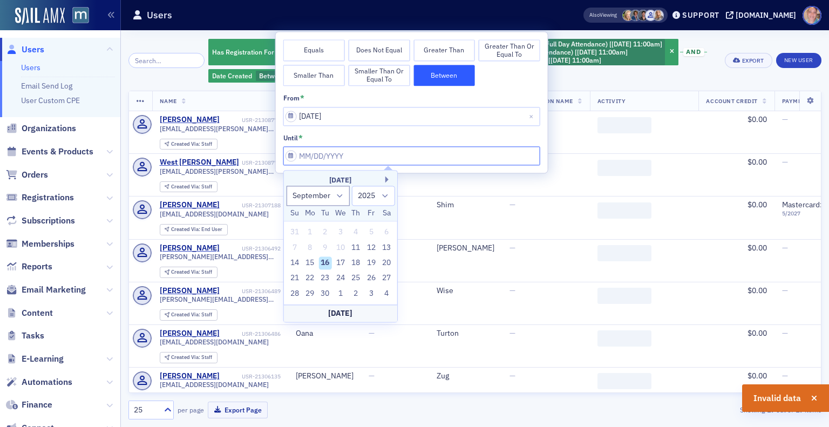
click at [360, 157] on input "from *" at bounding box center [411, 156] width 257 height 19
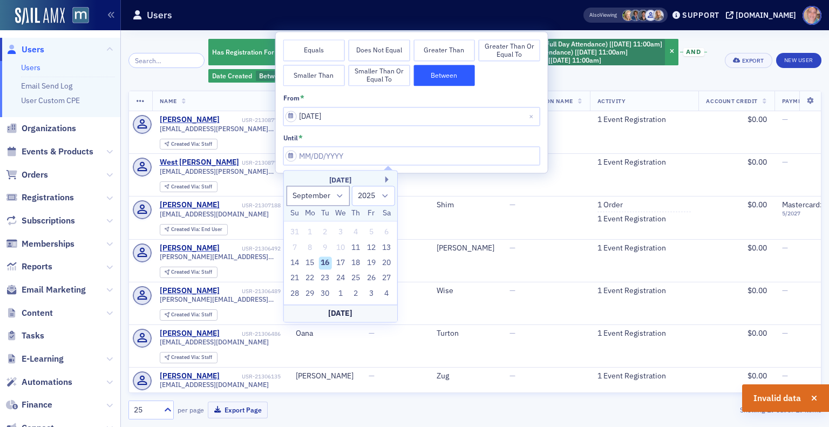
click at [363, 313] on div "Today" at bounding box center [340, 312] width 113 height 17
type input "09/16/2025"
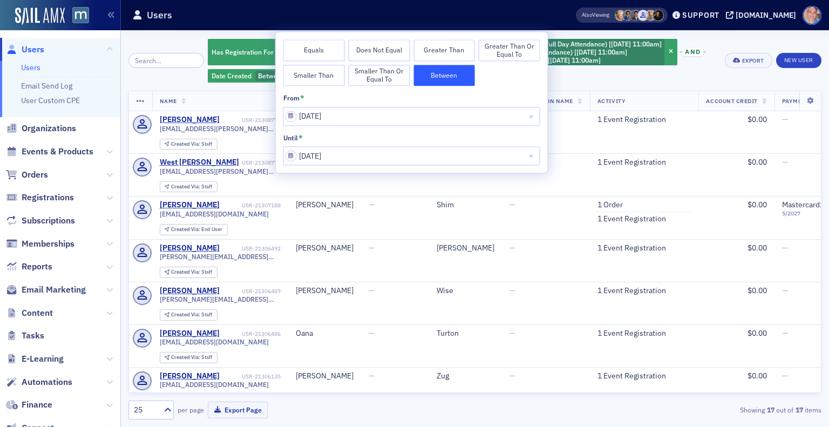
click at [161, 86] on div "Has Registration For Product Voices of Impact, MACPA Women to Watch Awards, and…" at bounding box center [474, 229] width 693 height 382
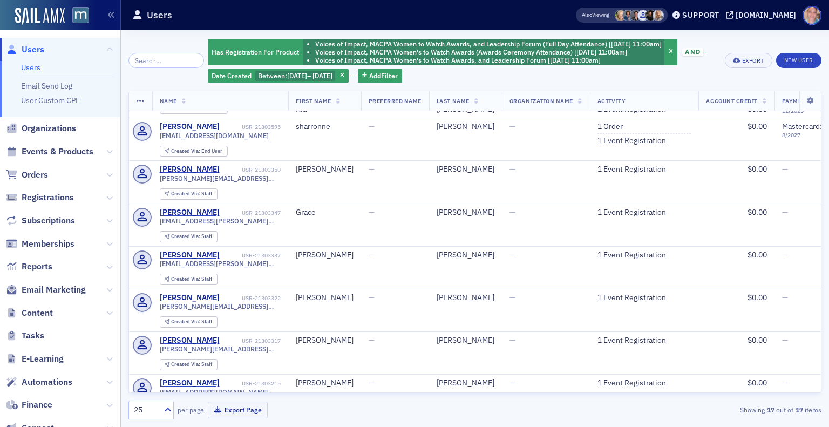
scroll to position [447, 0]
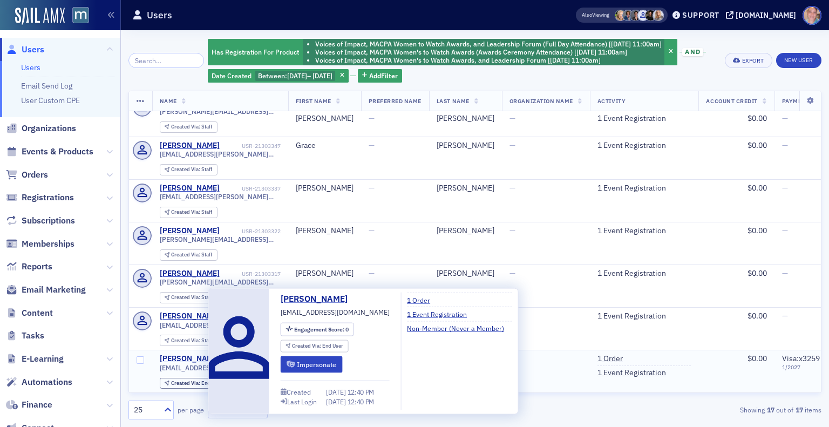
click at [183, 354] on div "Karl Wappaus" at bounding box center [190, 359] width 60 height 10
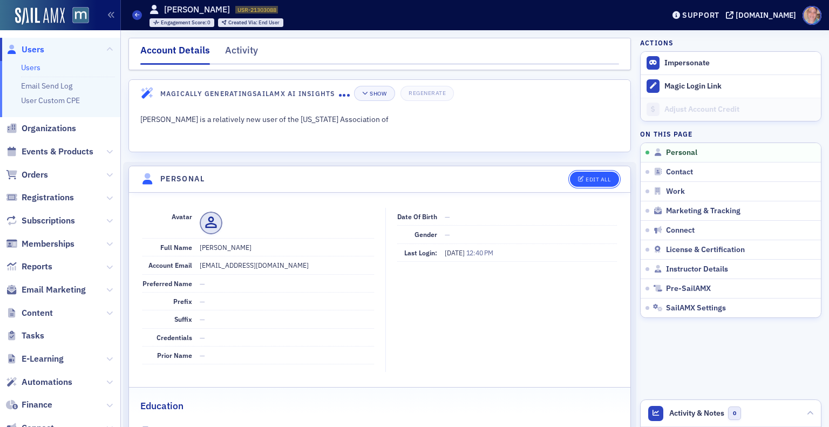
click at [587, 173] on button "Edit All" at bounding box center [594, 179] width 49 height 15
select select "US"
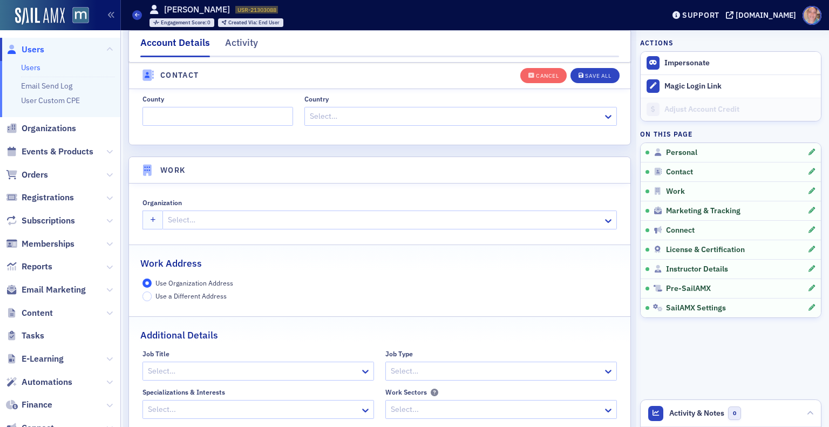
scroll to position [762, 0]
click at [338, 219] on div at bounding box center [384, 218] width 435 height 13
type input "kat"
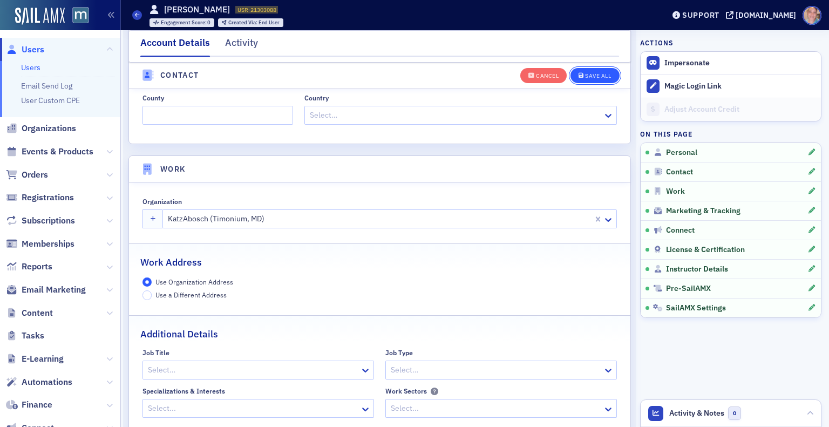
click at [587, 71] on button "Save All" at bounding box center [595, 74] width 49 height 15
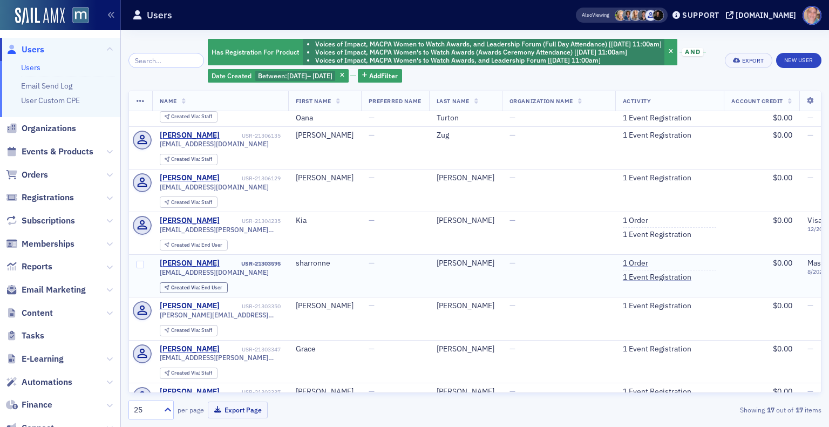
scroll to position [237, 0]
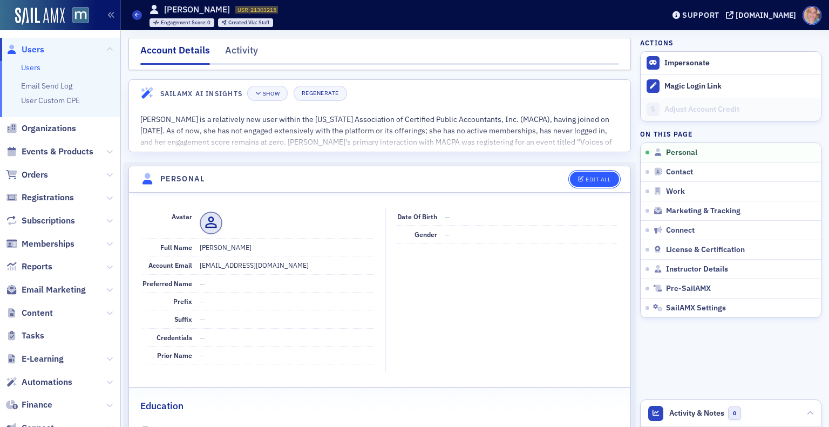
click at [592, 178] on div "Edit All" at bounding box center [598, 180] width 25 height 6
select select "US"
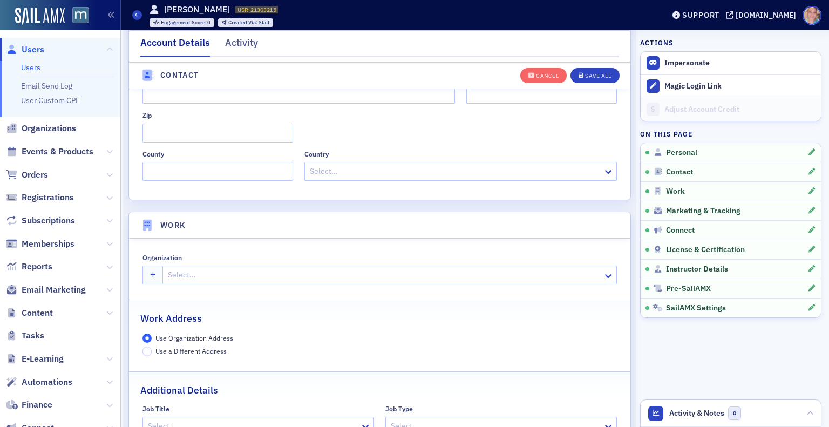
scroll to position [706, 0]
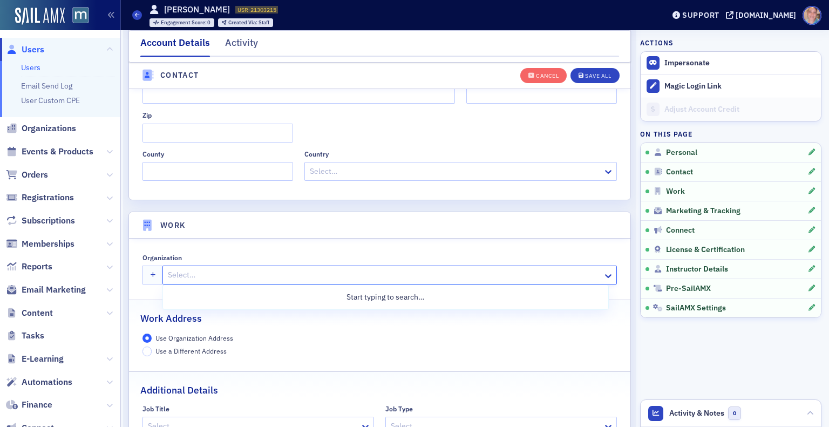
click at [255, 278] on div at bounding box center [384, 274] width 435 height 13
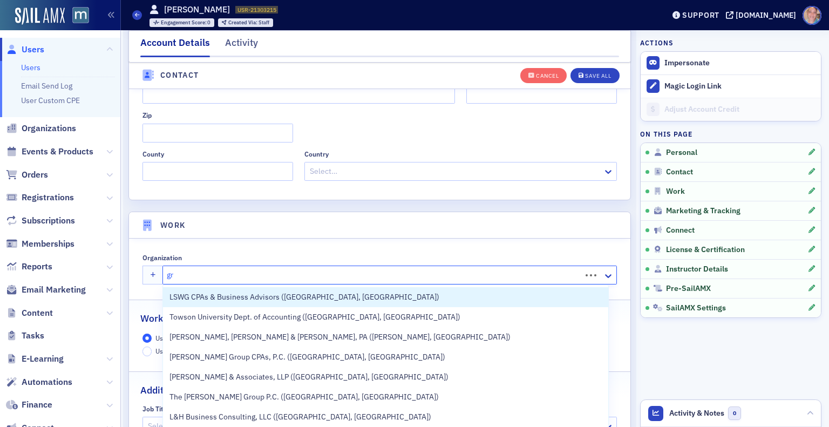
type input "grf"
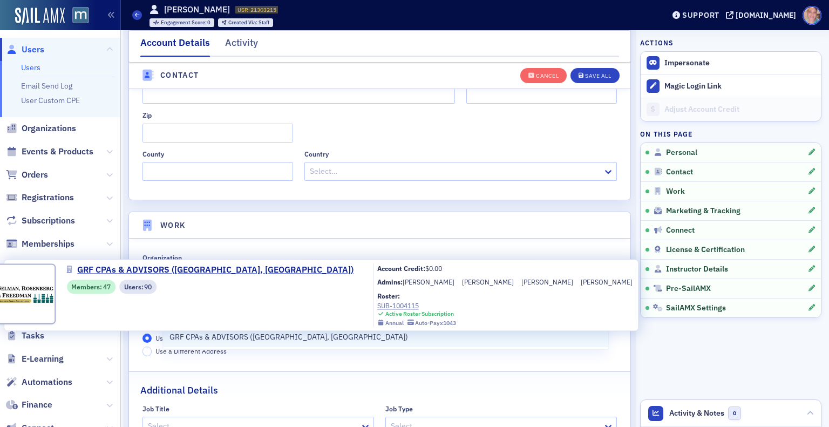
click at [266, 339] on span "GRF CPAs & ADVISORS ([GEOGRAPHIC_DATA], [GEOGRAPHIC_DATA])" at bounding box center [289, 336] width 239 height 11
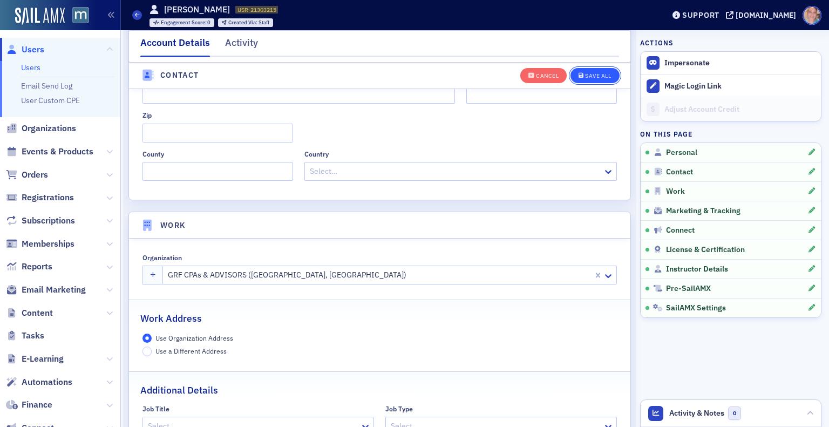
click at [586, 82] on button "Save All" at bounding box center [595, 74] width 49 height 15
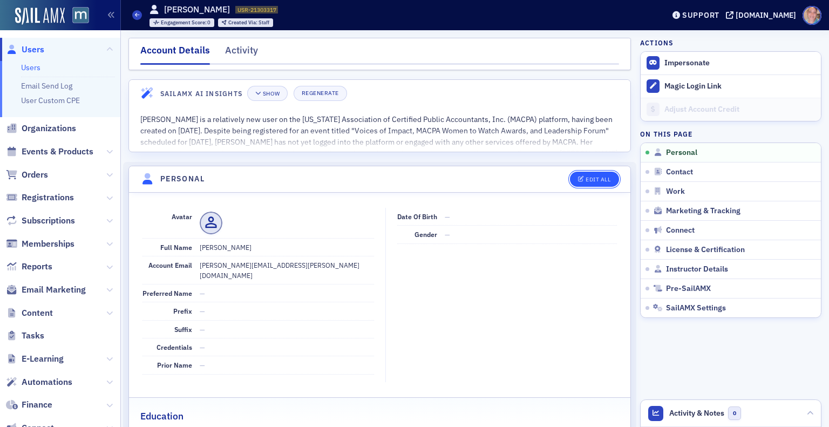
click at [589, 178] on div "Edit All" at bounding box center [598, 180] width 25 height 6
select select "US"
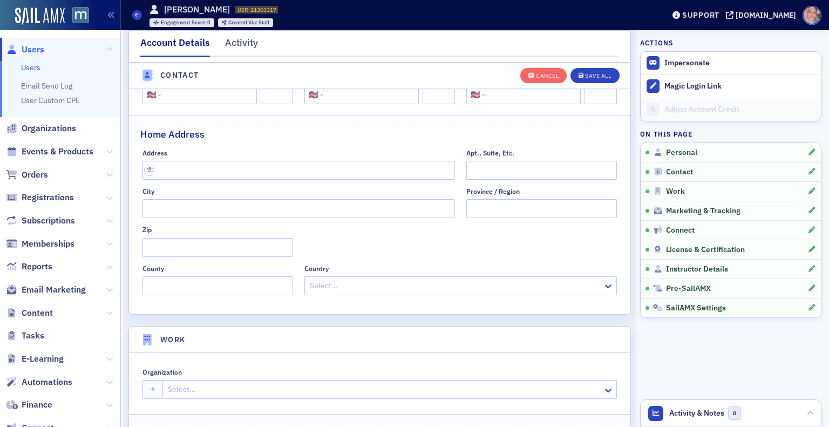
scroll to position [592, 0]
click at [224, 385] on div at bounding box center [384, 389] width 435 height 13
type input "aprio"
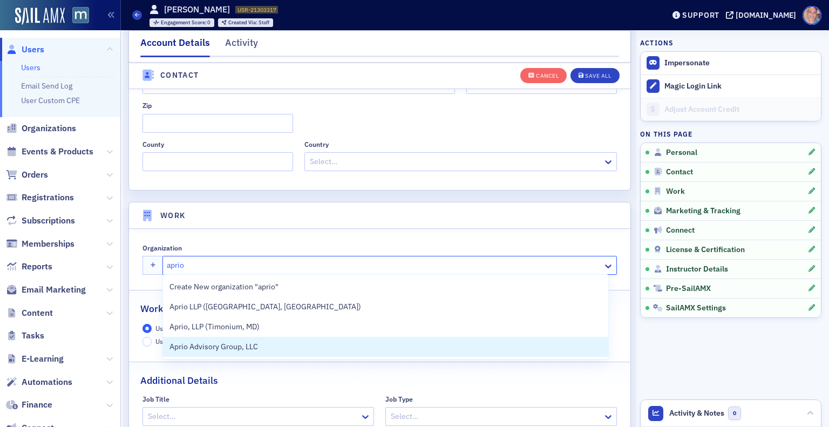
scroll to position [717, 0]
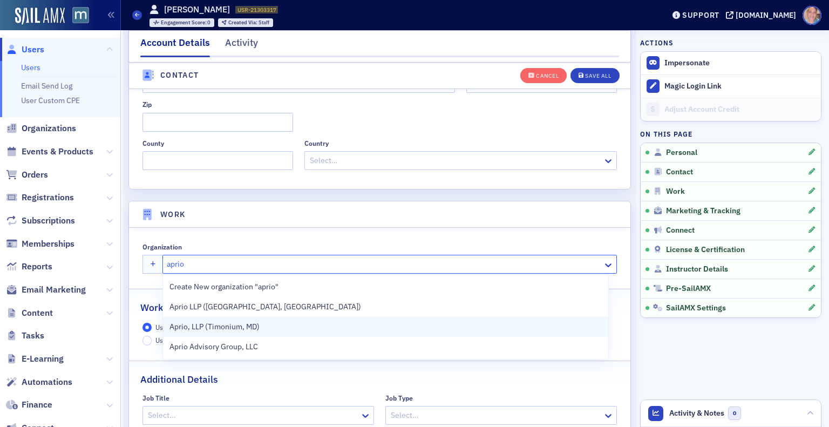
click at [261, 323] on span "Aprio, LLP (Timonium, MD)" at bounding box center [219, 326] width 98 height 11
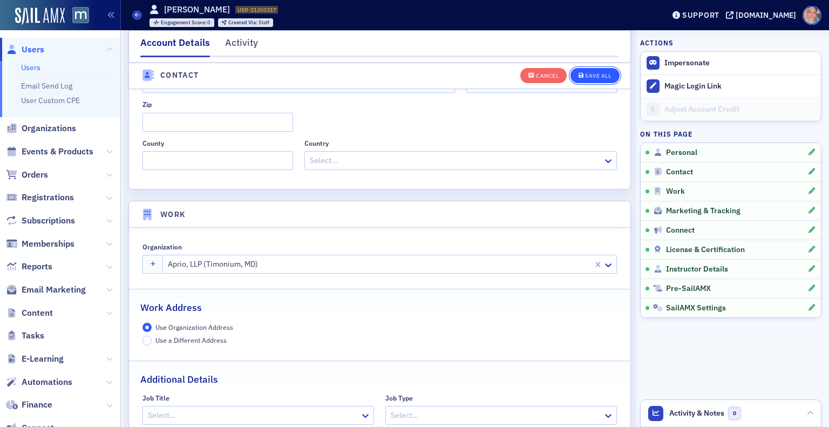
click at [585, 77] on div "Save All" at bounding box center [598, 76] width 26 height 6
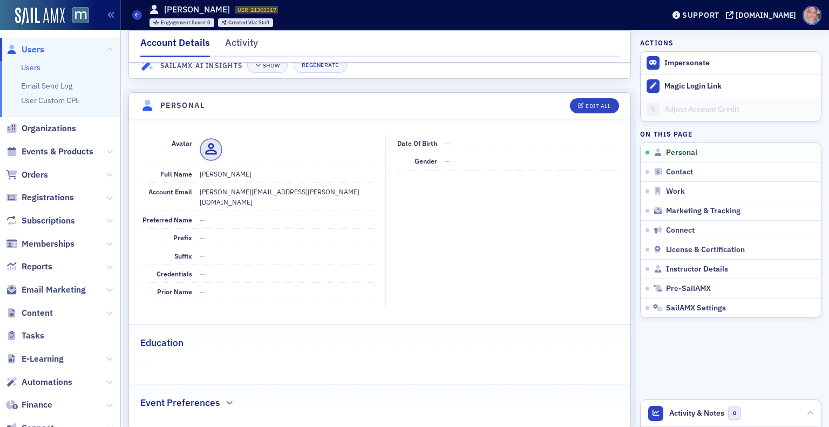
scroll to position [0, 0]
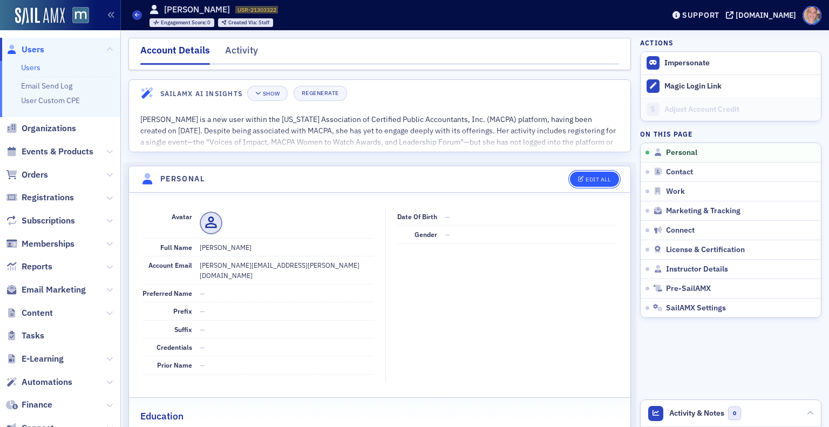
click at [577, 175] on button "Edit All" at bounding box center [594, 179] width 49 height 15
select select "US"
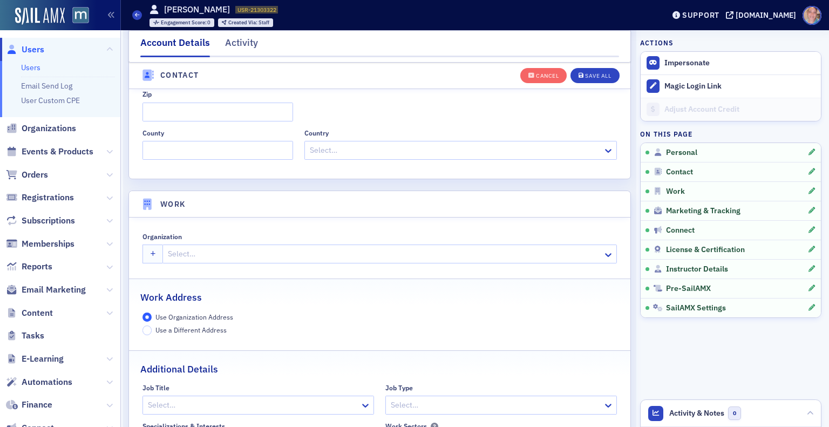
scroll to position [771, 0]
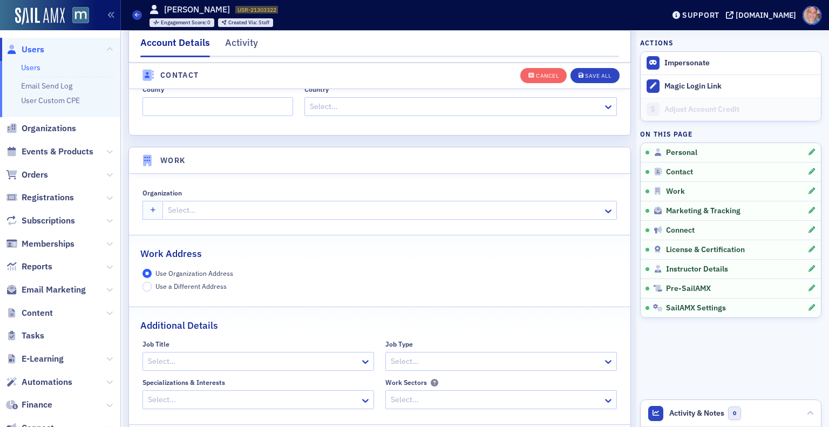
click at [214, 219] on fieldset "Organization Select…" at bounding box center [380, 203] width 502 height 50
click at [216, 209] on div at bounding box center [384, 210] width 435 height 13
type input "aprio"
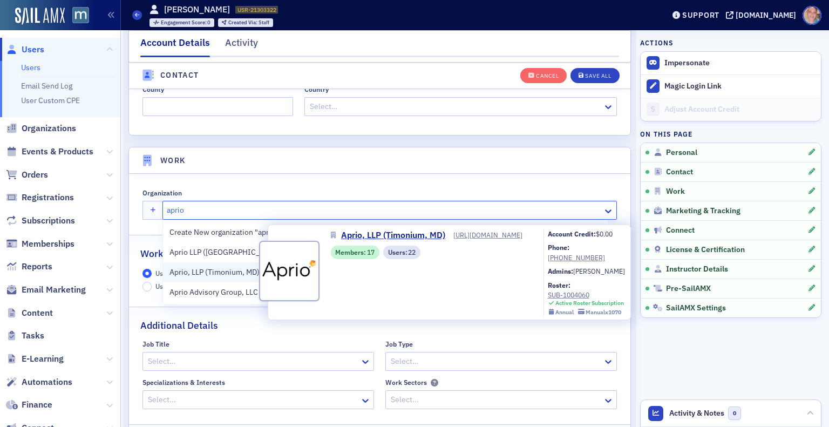
click at [241, 274] on span "Aprio, LLP (Timonium, MD)" at bounding box center [219, 272] width 98 height 11
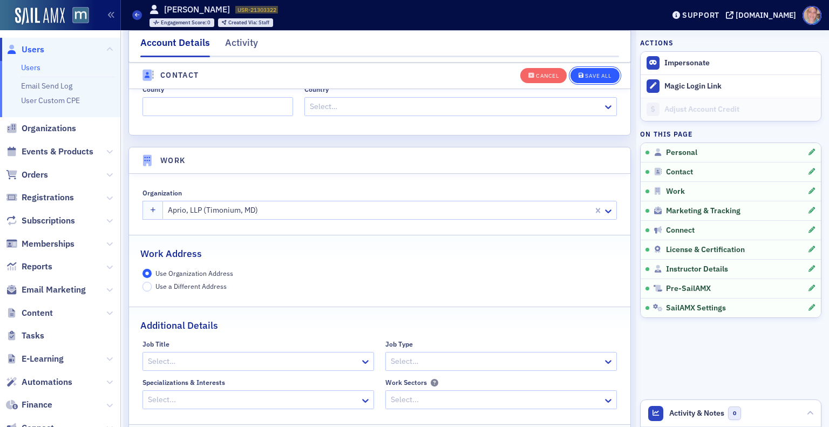
click at [598, 75] on div "Save All" at bounding box center [598, 76] width 26 height 6
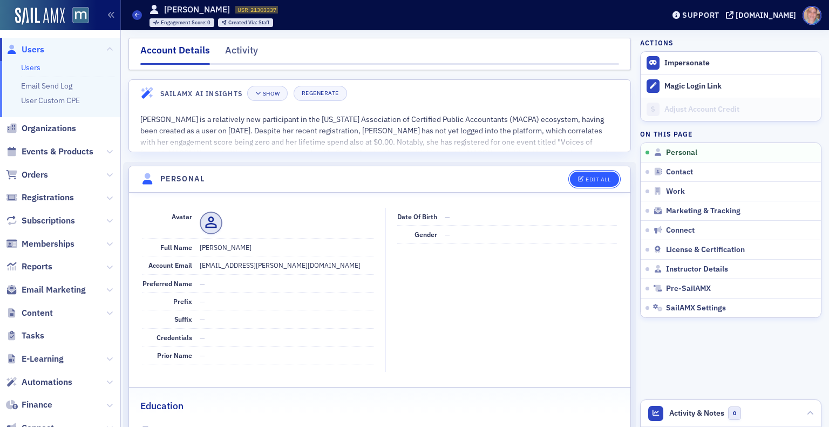
click at [585, 174] on button "Edit All" at bounding box center [594, 179] width 49 height 15
select select "US"
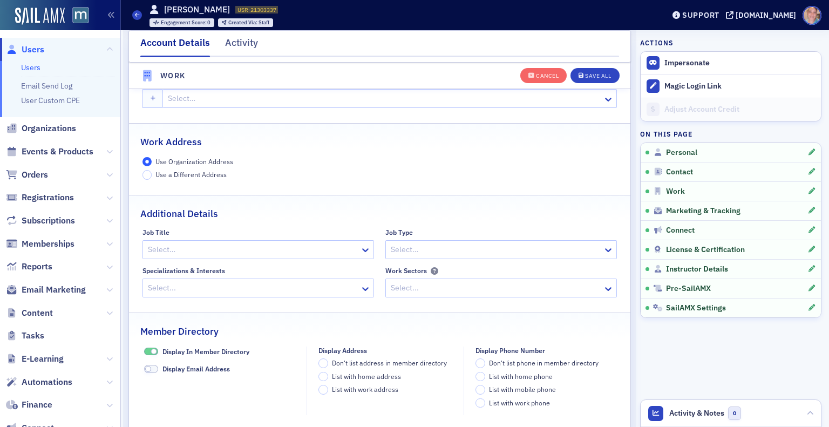
scroll to position [835, 0]
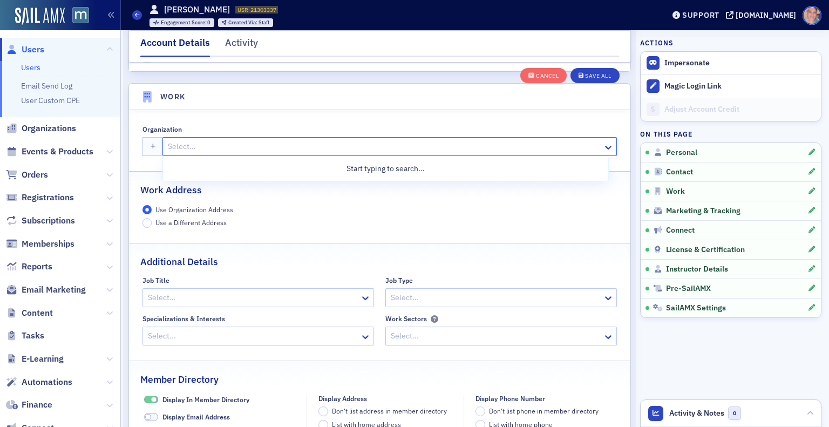
click at [289, 153] on div "Select…" at bounding box center [383, 147] width 440 height 16
type input "aprio"
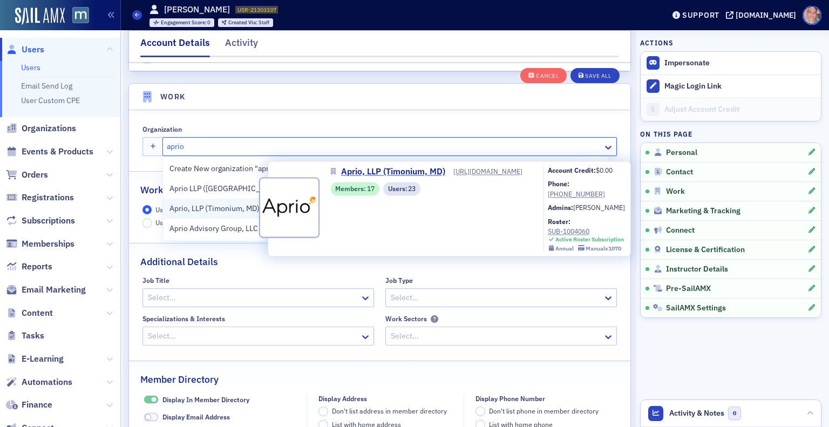
click at [249, 212] on span "Aprio, LLP (Timonium, MD)" at bounding box center [219, 208] width 98 height 11
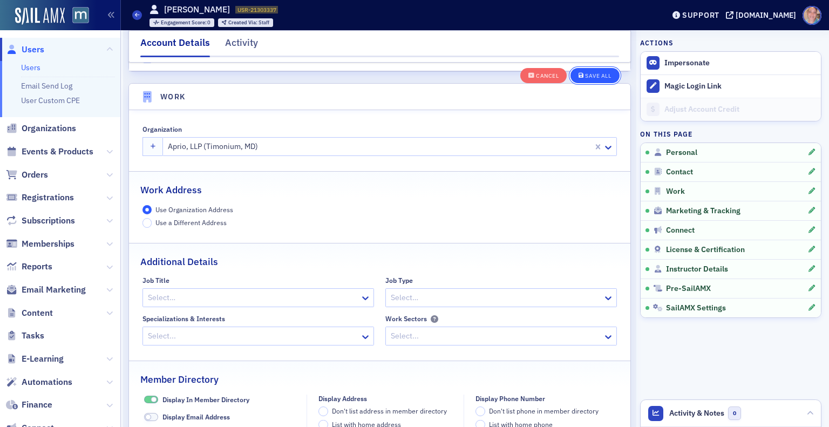
click at [585, 75] on div "Save All" at bounding box center [598, 76] width 26 height 6
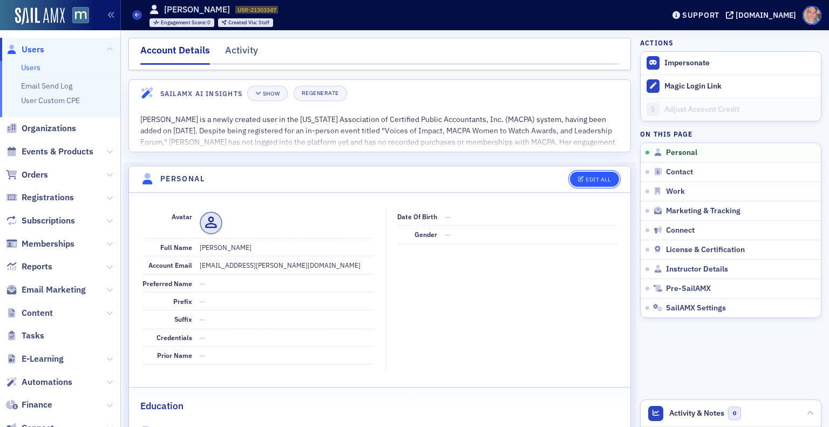
click at [586, 177] on div "Edit All" at bounding box center [598, 180] width 25 height 6
select select "US"
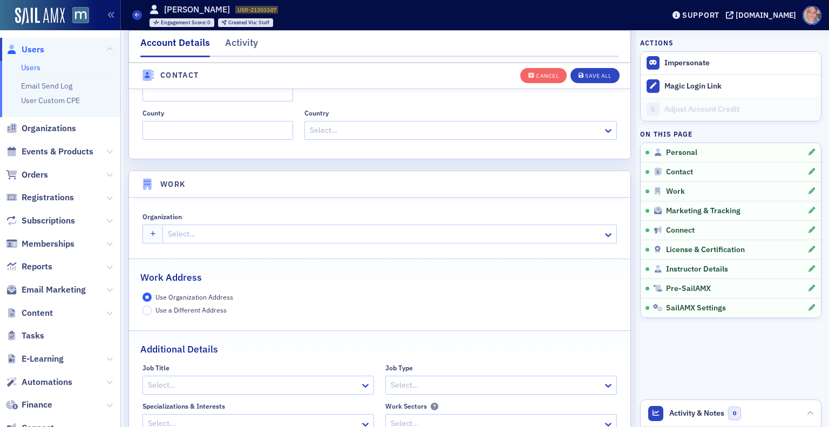
scroll to position [747, 0]
click at [276, 227] on div at bounding box center [384, 233] width 435 height 13
type input "aprio"
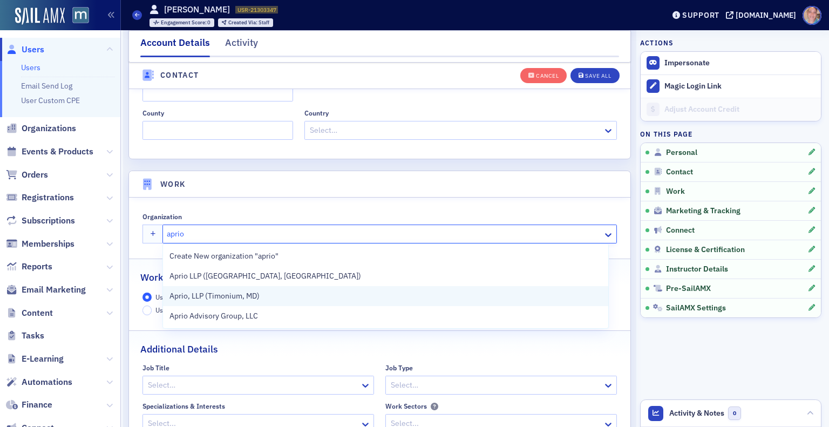
click at [268, 290] on div "Aprio, LLP (Timonium, MD)" at bounding box center [386, 295] width 432 height 11
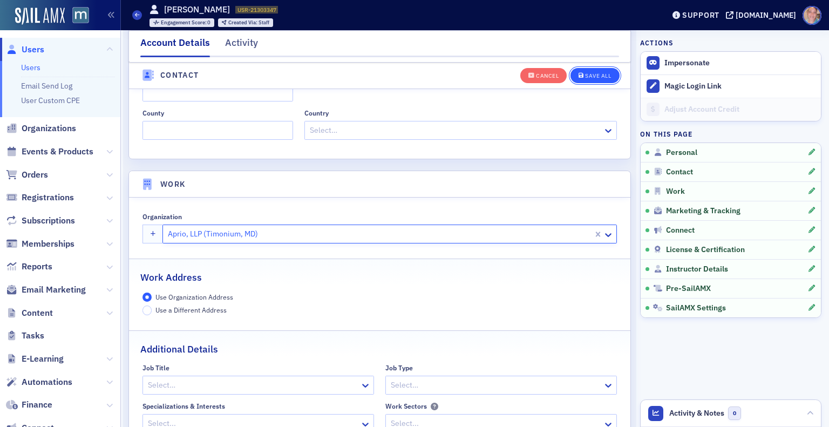
click at [587, 78] on div "Save All" at bounding box center [598, 76] width 26 height 6
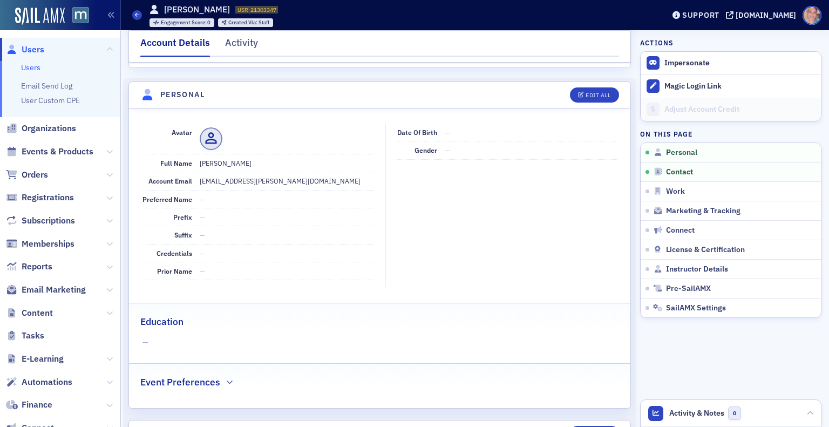
scroll to position [0, 0]
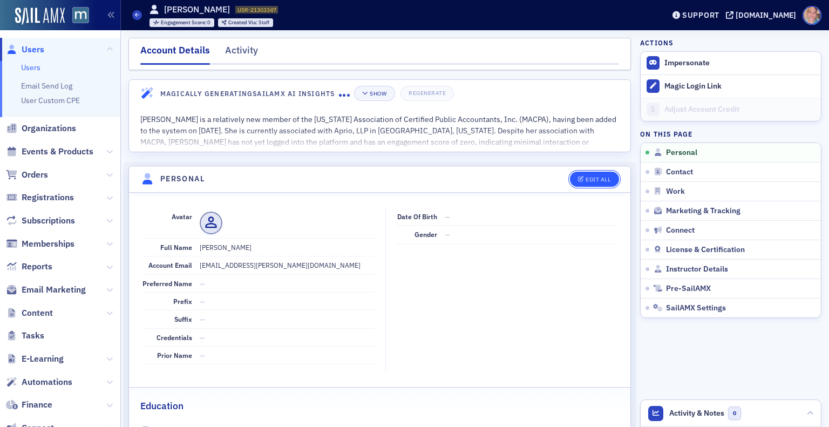
click at [590, 179] on div "Edit All" at bounding box center [598, 180] width 25 height 6
select select "US"
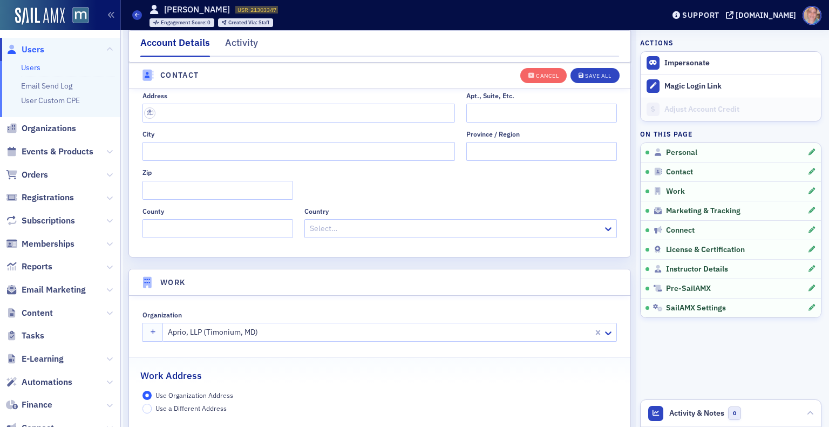
scroll to position [825, 0]
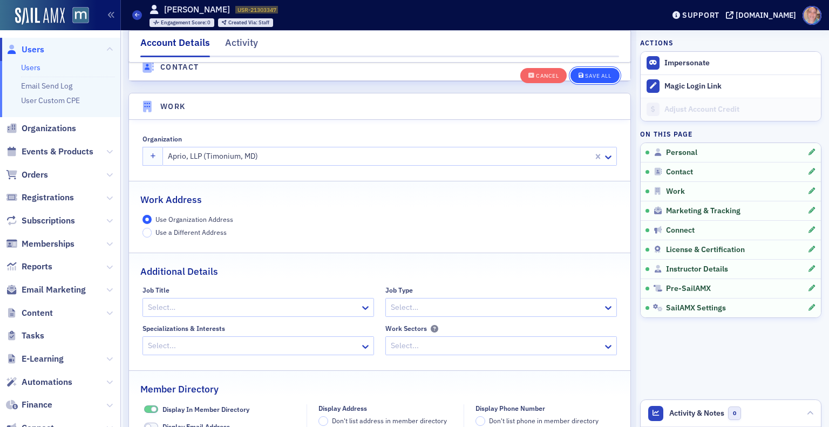
click at [585, 73] on div "Save All" at bounding box center [598, 76] width 26 height 6
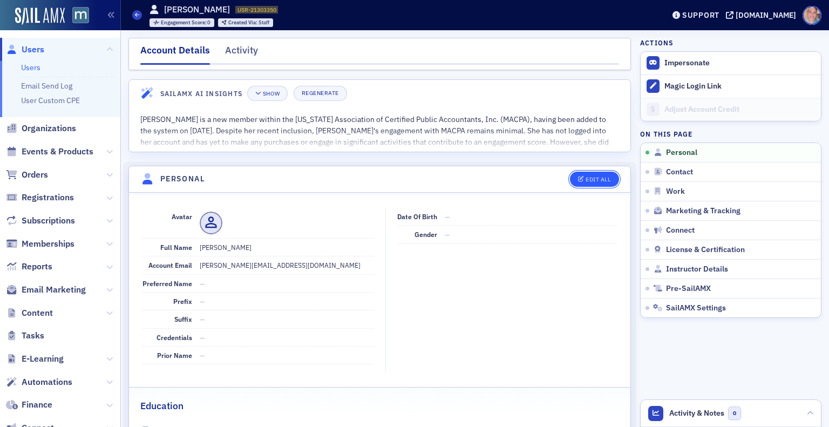
click at [588, 179] on div "Edit All" at bounding box center [598, 180] width 25 height 6
select select "US"
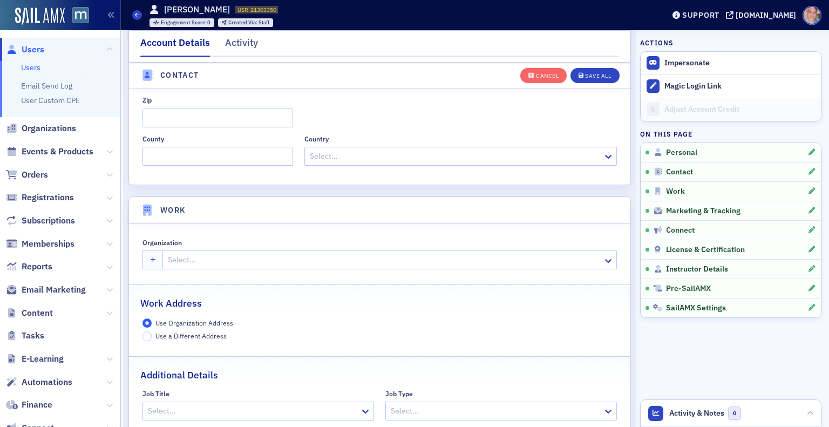
scroll to position [723, 0]
click at [235, 254] on div at bounding box center [384, 258] width 435 height 13
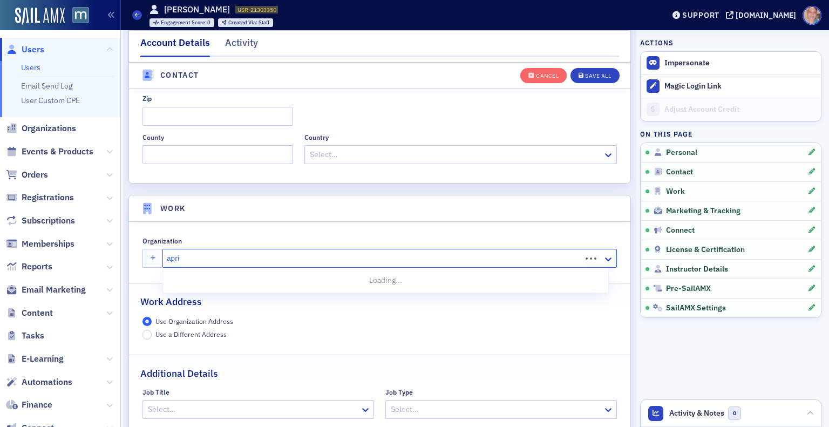
type input "aprio"
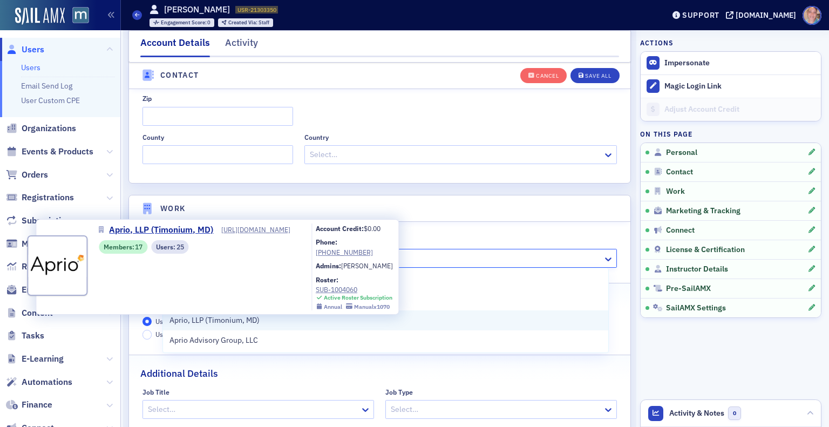
click at [252, 322] on span "Aprio, LLP (Timonium, MD)" at bounding box center [219, 320] width 98 height 11
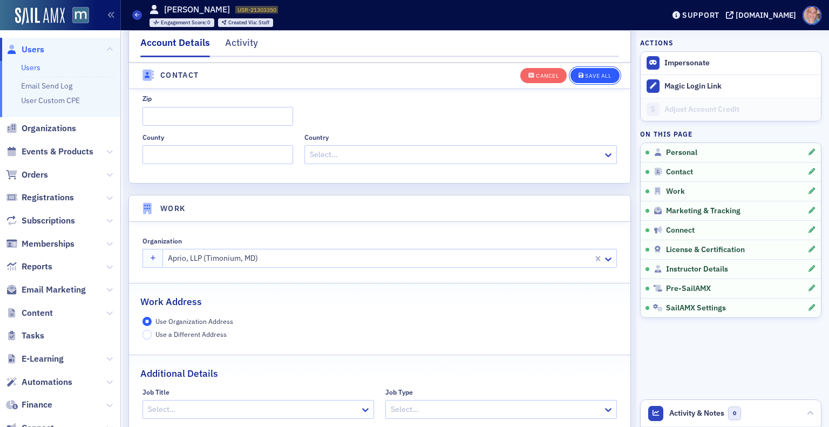
click at [585, 75] on div "Save All" at bounding box center [598, 76] width 26 height 6
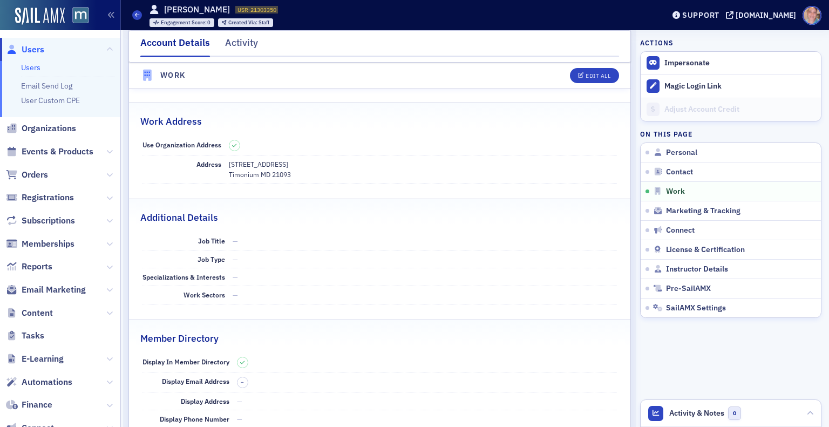
scroll to position [655, 0]
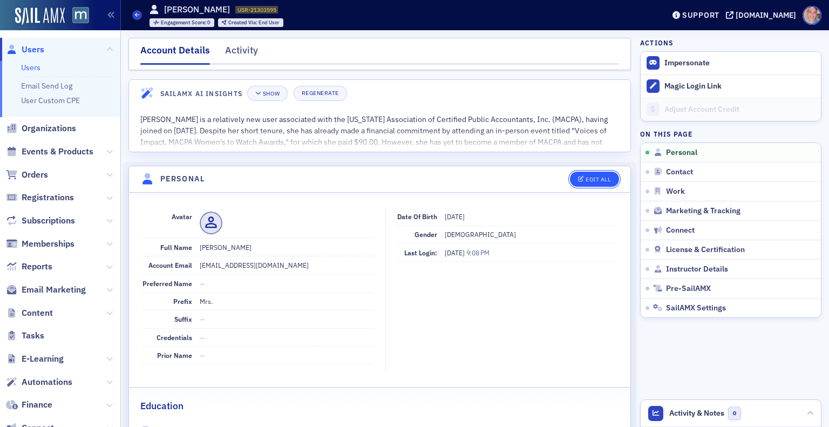
click at [592, 177] on div "Edit All" at bounding box center [598, 180] width 25 height 6
select select "US"
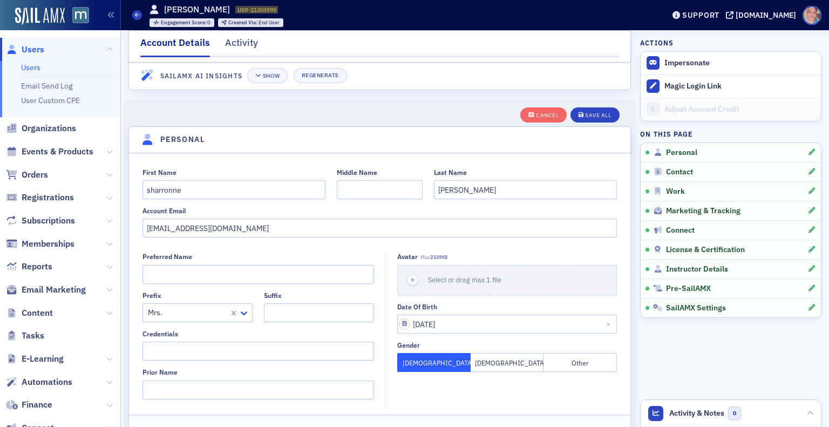
scroll to position [62, 0]
click at [146, 188] on input "sharronne" at bounding box center [234, 189] width 183 height 19
type input "Sharronne"
click at [437, 192] on input "[PERSON_NAME]" at bounding box center [525, 189] width 183 height 19
type input "[PERSON_NAME]"
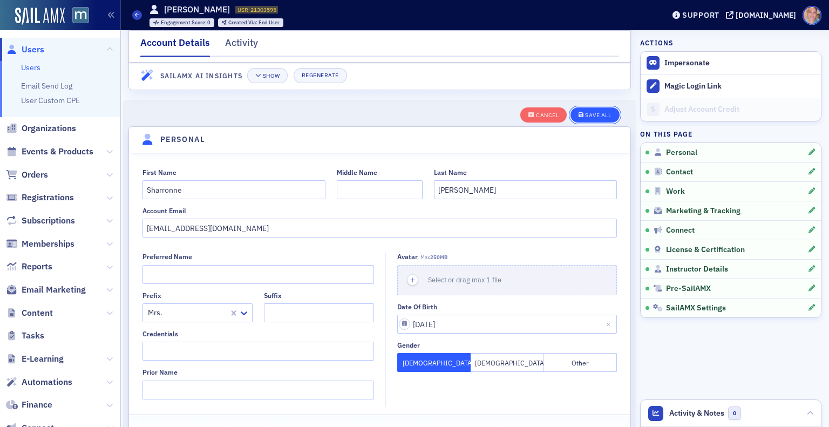
click at [585, 112] on div "Save All" at bounding box center [598, 115] width 26 height 6
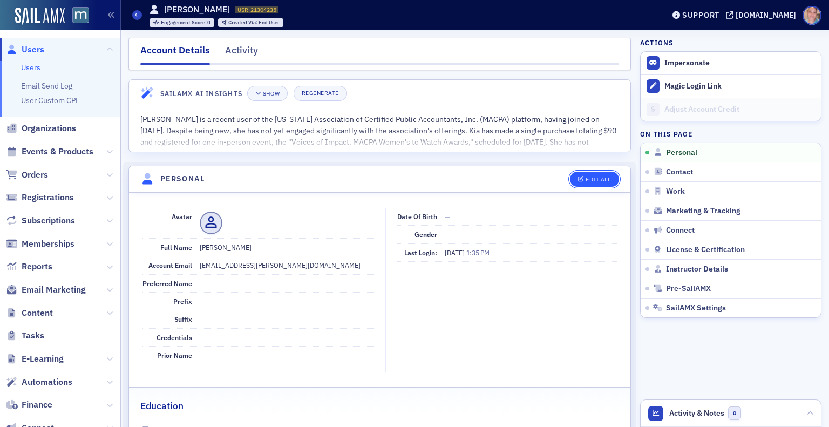
click at [592, 179] on div "Edit All" at bounding box center [598, 180] width 25 height 6
select select "US"
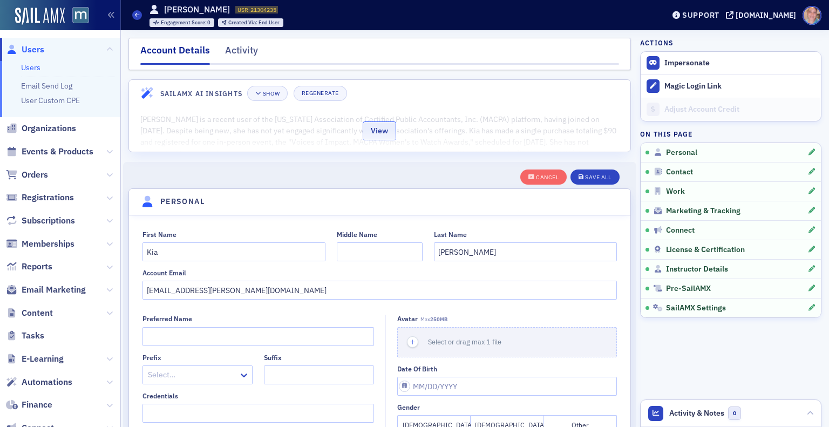
click at [377, 134] on button "View" at bounding box center [379, 130] width 33 height 19
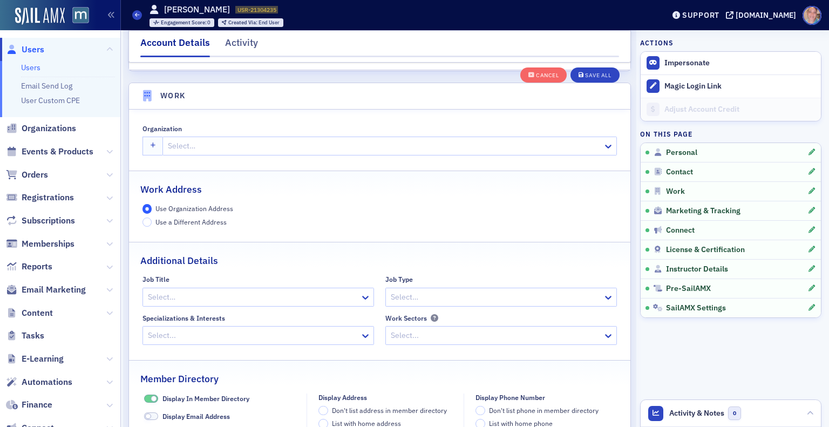
scroll to position [1386, 0]
click at [344, 146] on div at bounding box center [384, 145] width 435 height 13
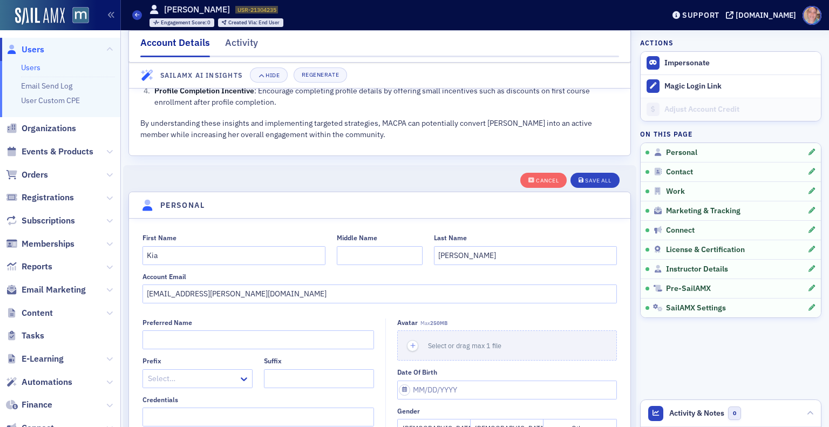
scroll to position [555, 0]
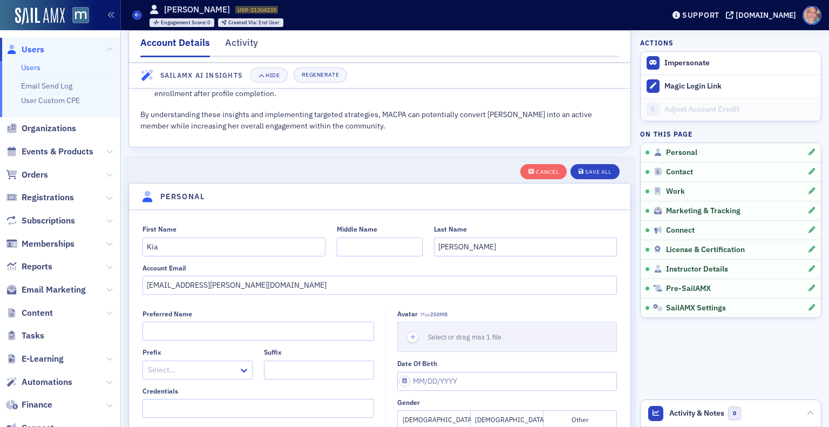
type input "cbh"
click at [173, 286] on input "[EMAIL_ADDRESS][PERSON_NAME][DOMAIN_NAME]" at bounding box center [380, 285] width 475 height 19
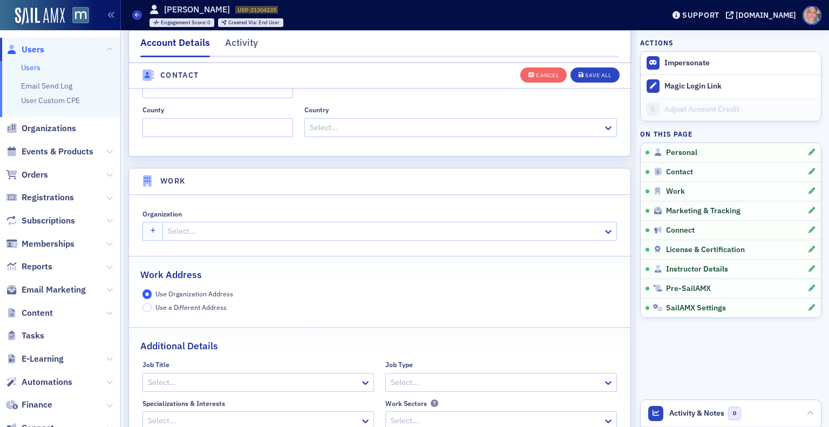
scroll to position [1300, 0]
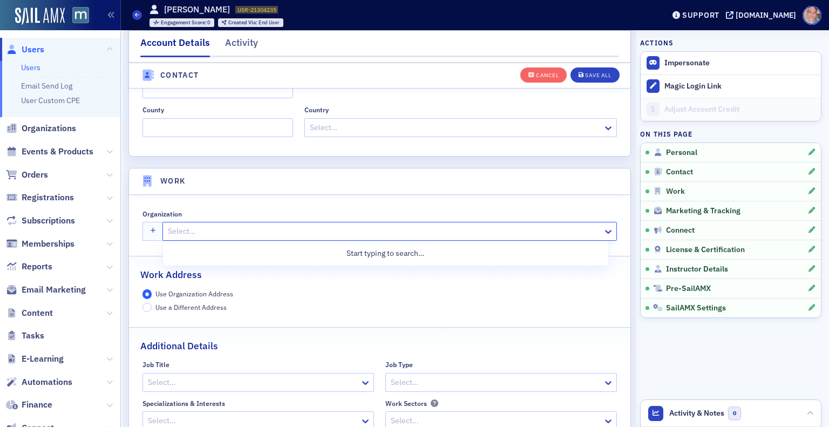
click at [240, 231] on div at bounding box center [384, 231] width 435 height 13
type input "cherry"
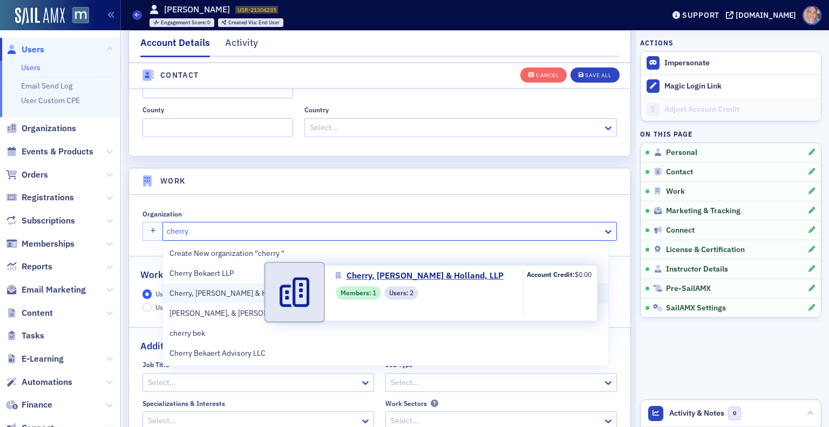
click at [245, 292] on span "Cherry, Bekaert & Holland, LLP" at bounding box center [237, 293] width 134 height 11
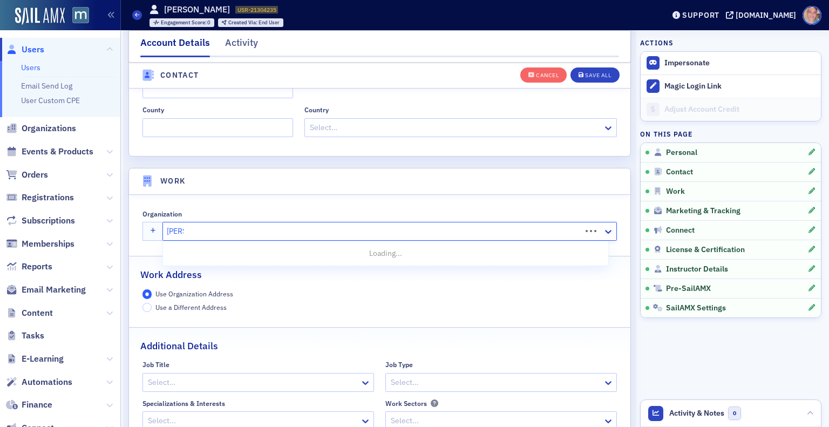
type input "cherr"
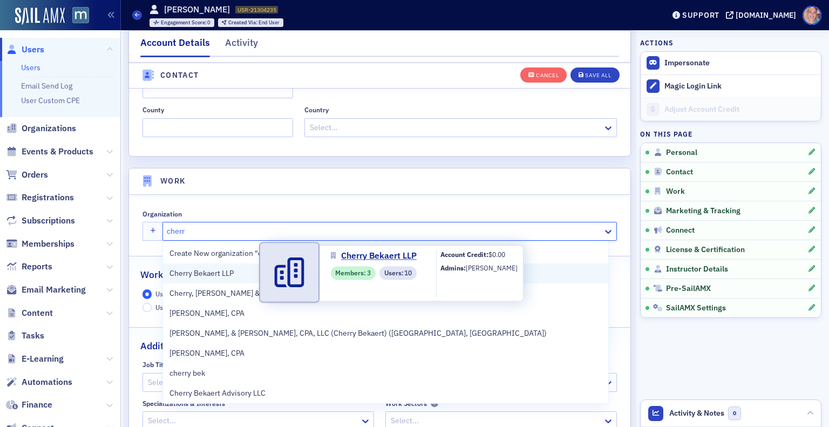
click at [222, 272] on span "Cherry Bekaert LLP" at bounding box center [219, 273] width 98 height 11
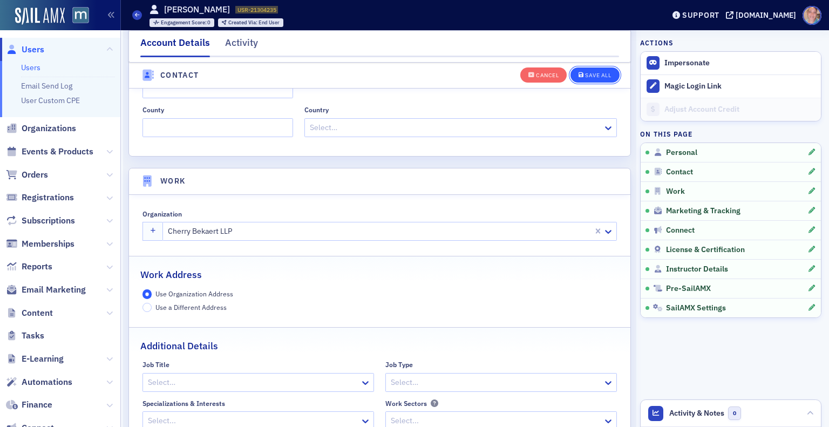
click at [597, 76] on div "Save All" at bounding box center [598, 76] width 26 height 6
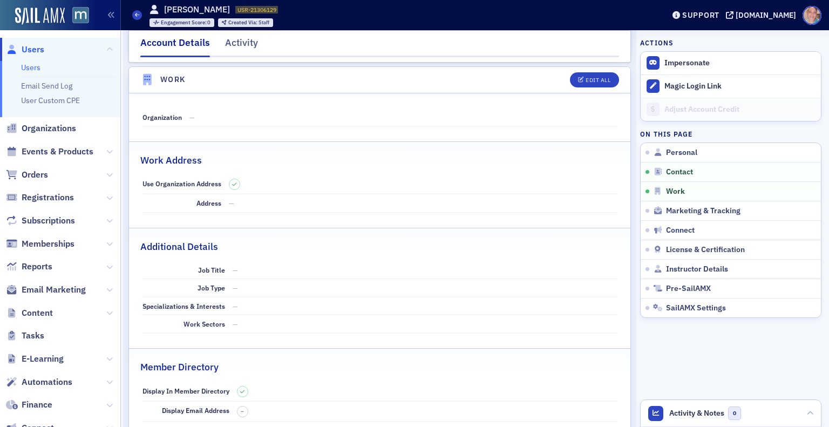
scroll to position [608, 0]
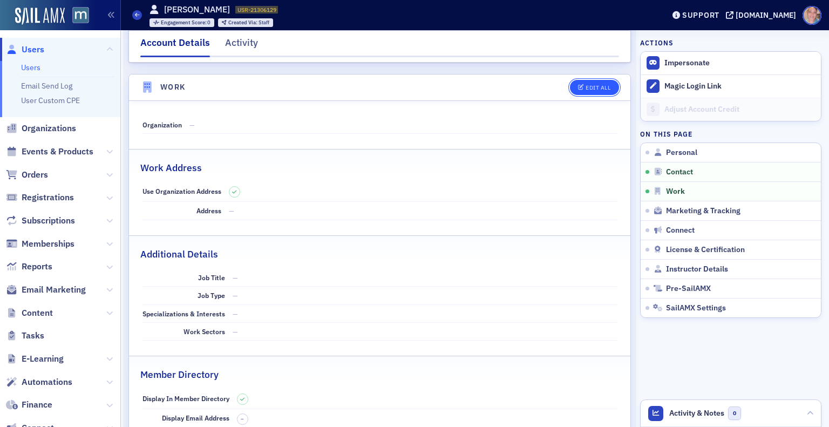
click at [586, 86] on div "Edit All" at bounding box center [598, 88] width 25 height 6
select select "US"
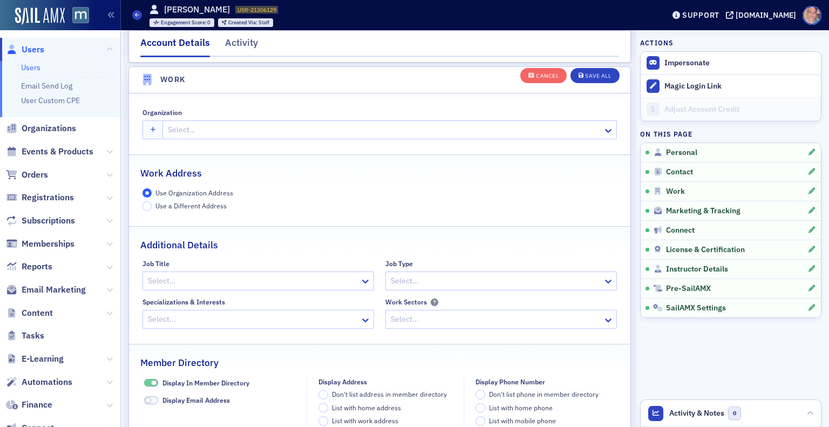
scroll to position [854, 0]
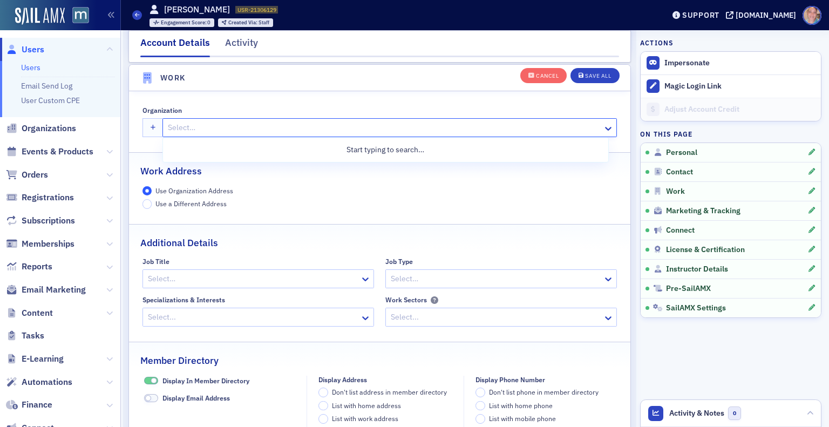
click at [334, 131] on div at bounding box center [384, 127] width 435 height 13
type input "delo"
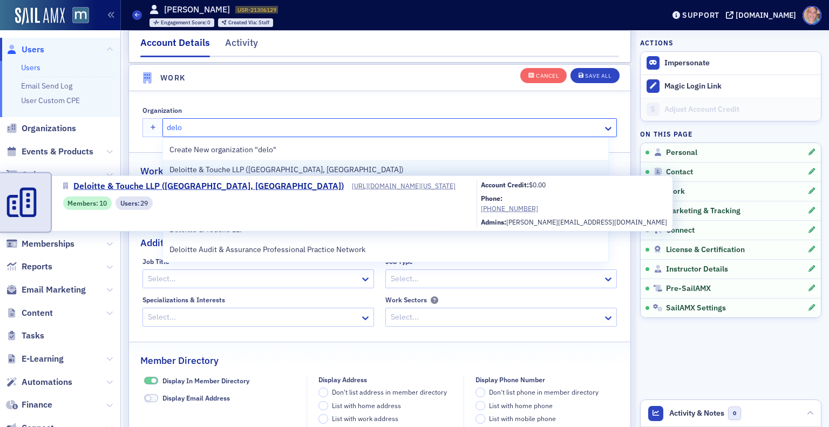
click at [255, 171] on span "Deloitte & Touche LLP ([GEOGRAPHIC_DATA], [GEOGRAPHIC_DATA])" at bounding box center [287, 169] width 234 height 11
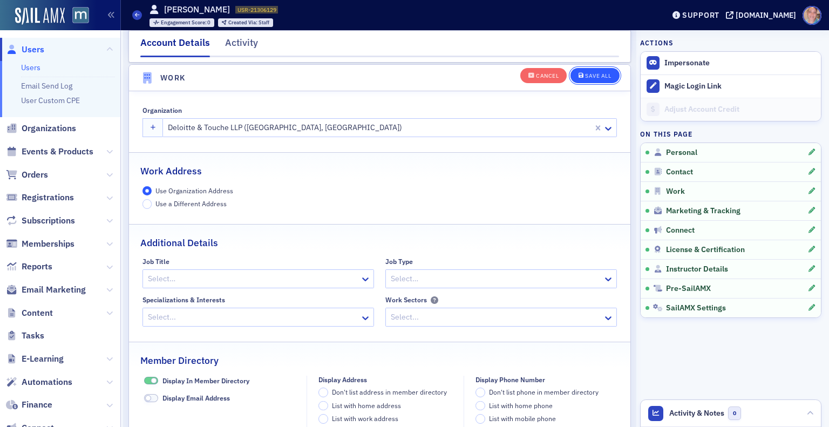
click at [598, 71] on button "Save All" at bounding box center [595, 74] width 49 height 15
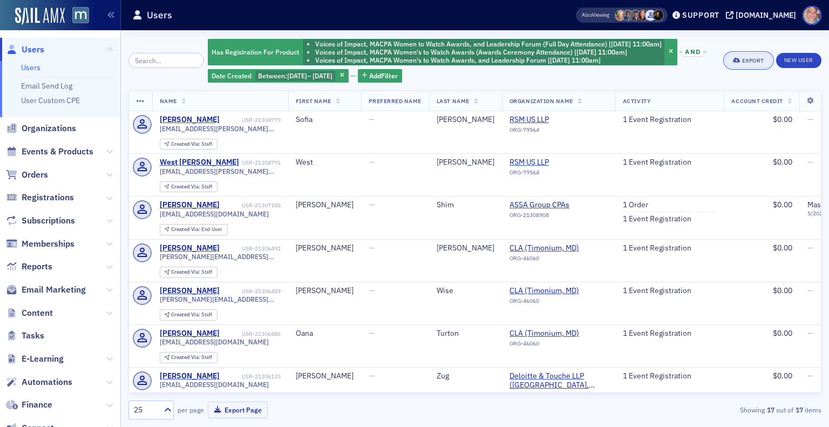
click at [738, 57] on button "Export" at bounding box center [748, 60] width 47 height 15
click at [706, 94] on button "Export All ( 17 Users )" at bounding box center [714, 96] width 113 height 17
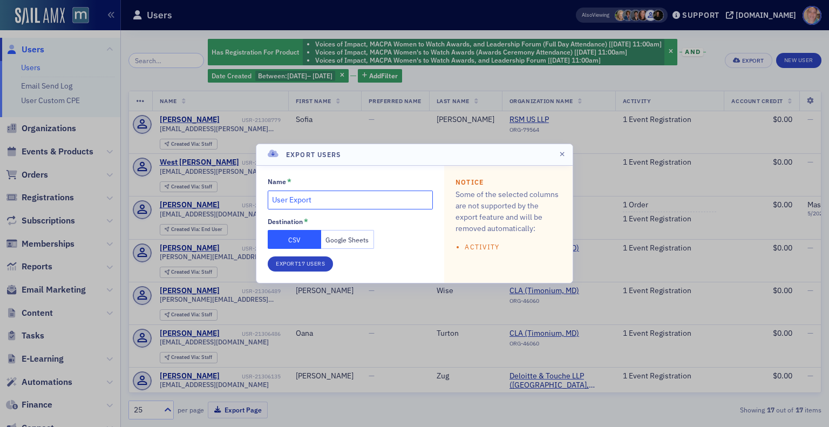
click at [330, 195] on input "User Export" at bounding box center [350, 200] width 165 height 19
type input "w2w last minute regs for nametags"
click at [347, 237] on button "Google Sheets" at bounding box center [347, 239] width 53 height 19
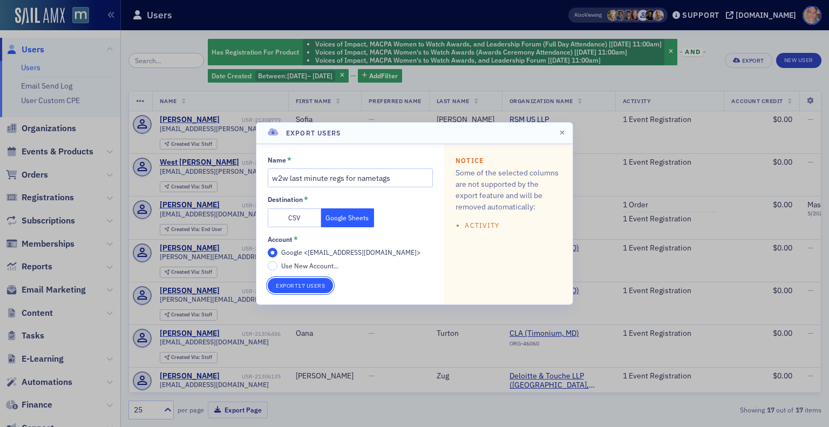
click at [301, 288] on button "Export 17 Users" at bounding box center [300, 285] width 65 height 15
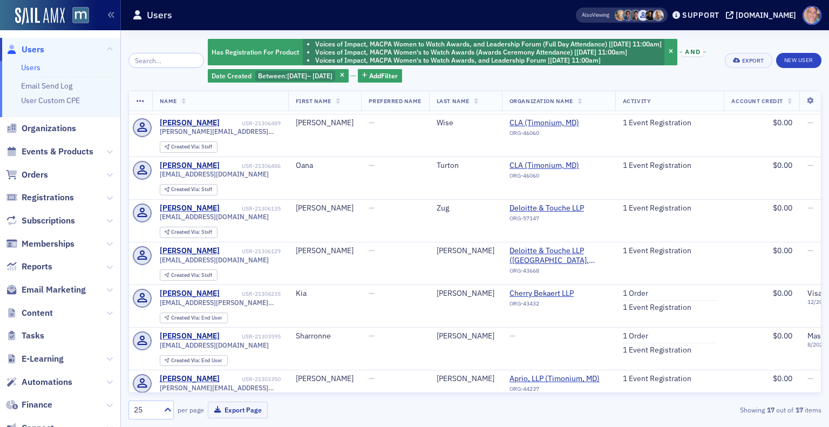
scroll to position [167, 0]
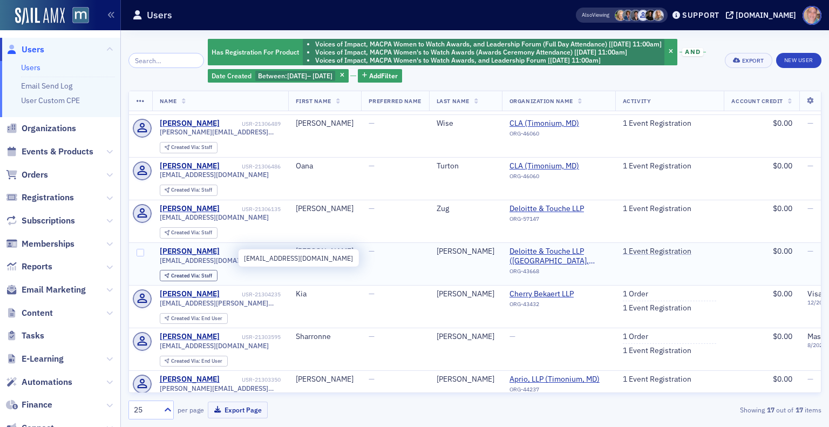
click at [200, 259] on span "ligrabowski@deloitte.com" at bounding box center [214, 260] width 109 height 8
copy div "ligrabowski@deloitte.com"
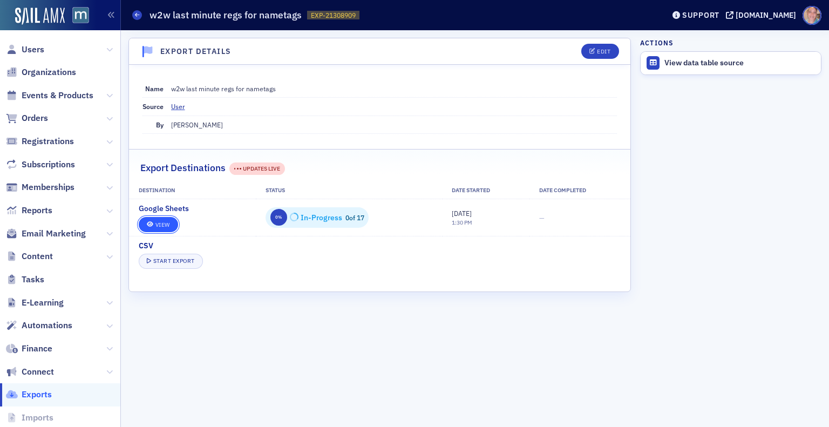
click at [160, 219] on link "View" at bounding box center [158, 224] width 39 height 15
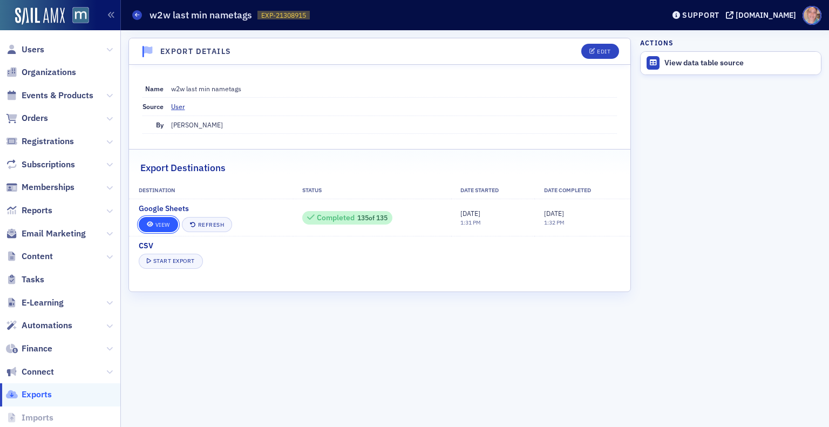
click at [163, 222] on link "View" at bounding box center [158, 224] width 39 height 15
click at [162, 224] on link "View" at bounding box center [158, 224] width 39 height 15
click at [159, 226] on link "View" at bounding box center [158, 224] width 39 height 15
